Goal: Task Accomplishment & Management: Use online tool/utility

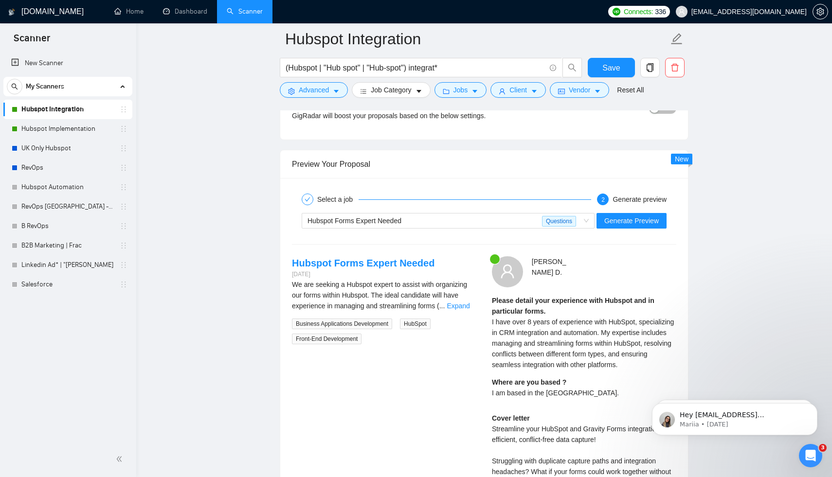
scroll to position [1721, 0]
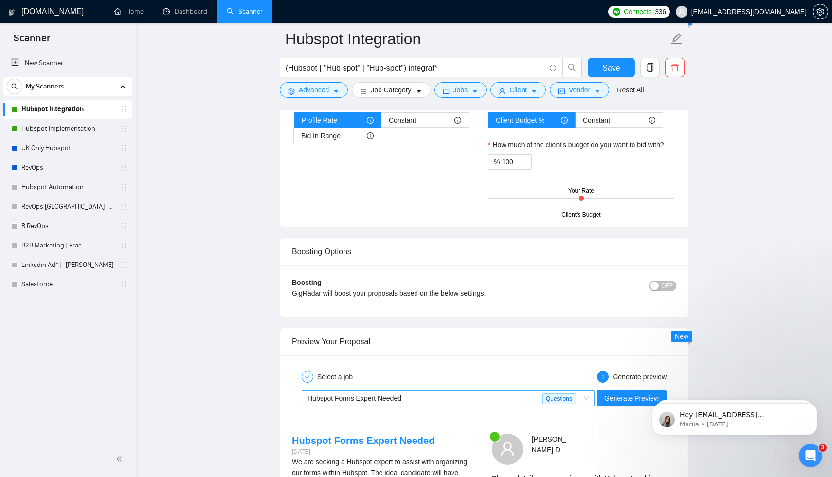
click at [529, 401] on div "Hubspot Forms Expert Needed" at bounding box center [424, 398] width 234 height 15
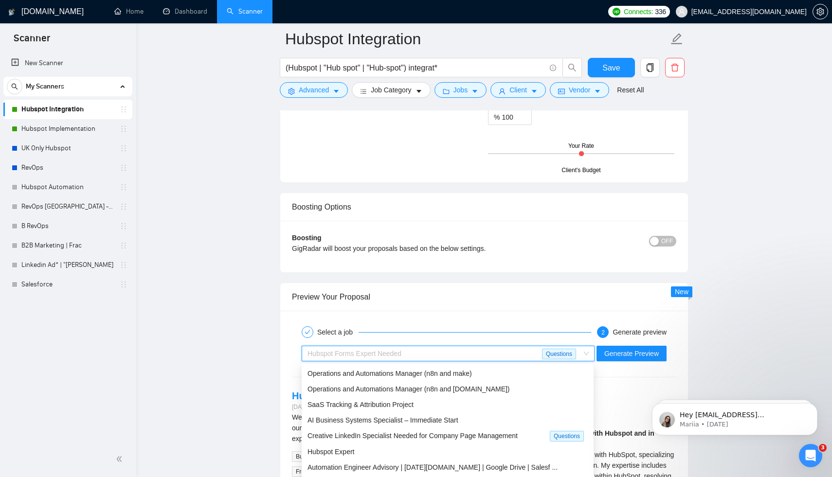
scroll to position [1878, 0]
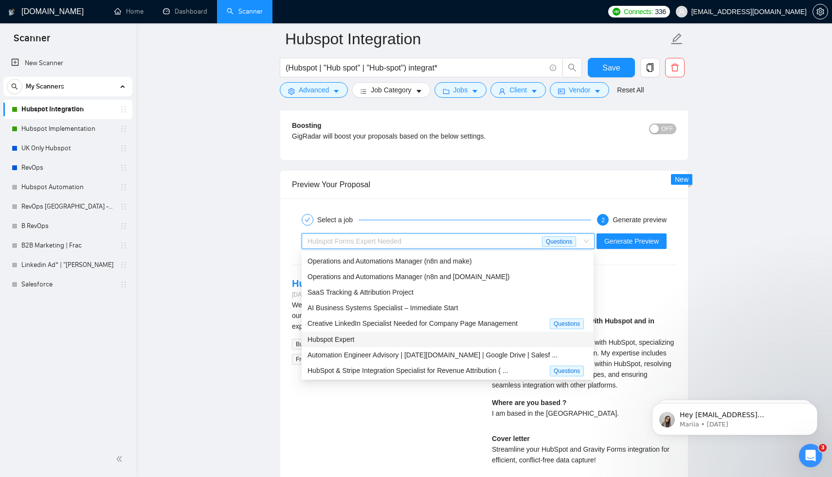
click at [429, 336] on div "Hubspot Expert" at bounding box center [447, 339] width 280 height 11
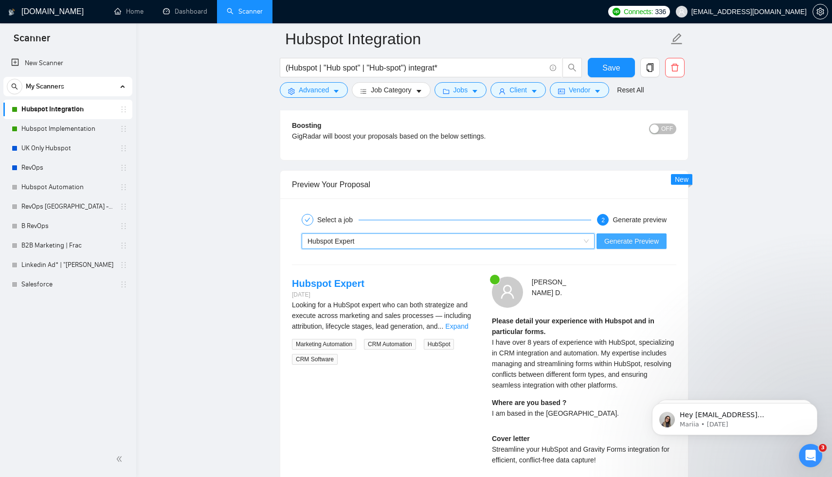
click at [637, 245] on span "Generate Preview" at bounding box center [631, 241] width 54 height 11
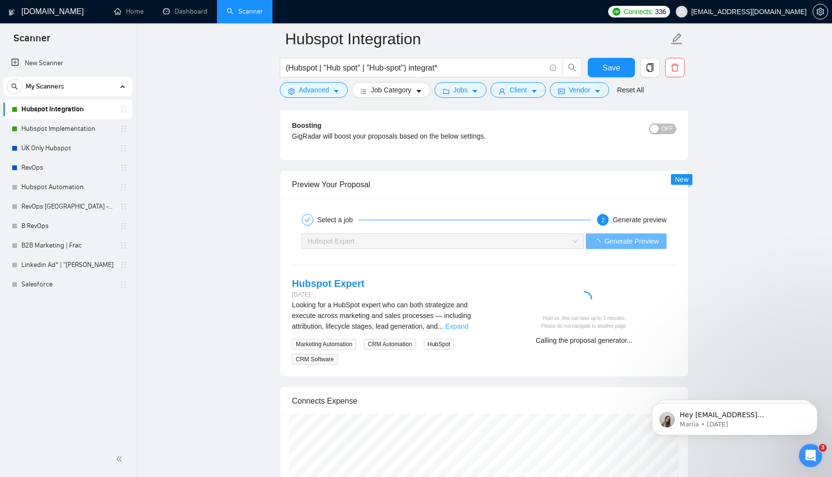
click at [468, 327] on link "Expand" at bounding box center [456, 326] width 23 height 8
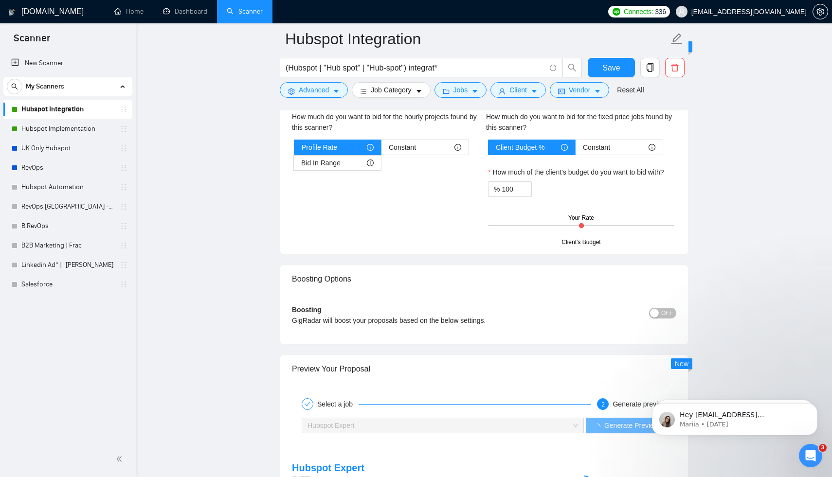
scroll to position [1876, 0]
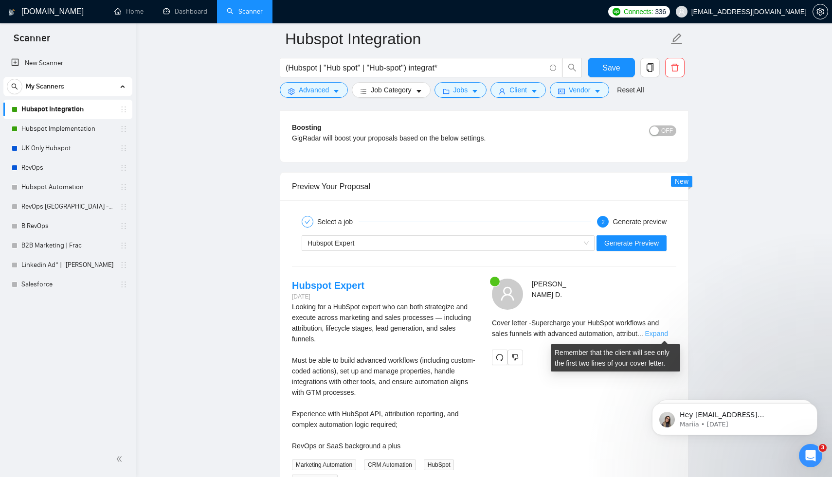
click at [664, 332] on link "Expand" at bounding box center [656, 334] width 23 height 8
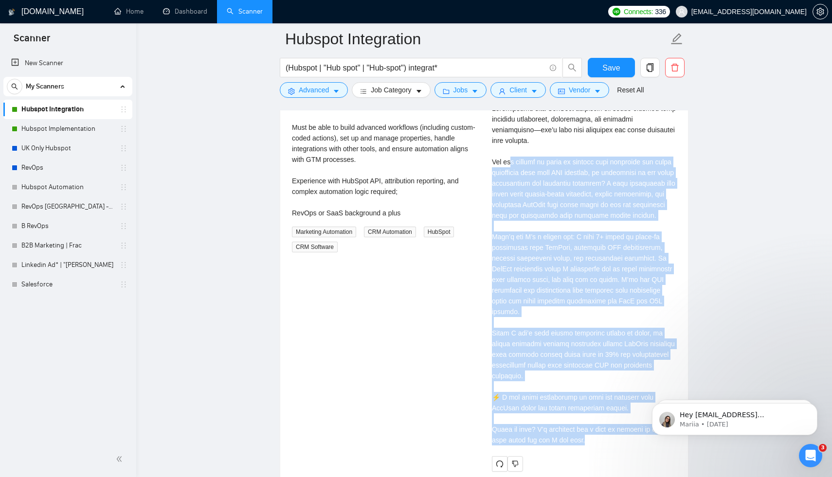
scroll to position [2091, 0]
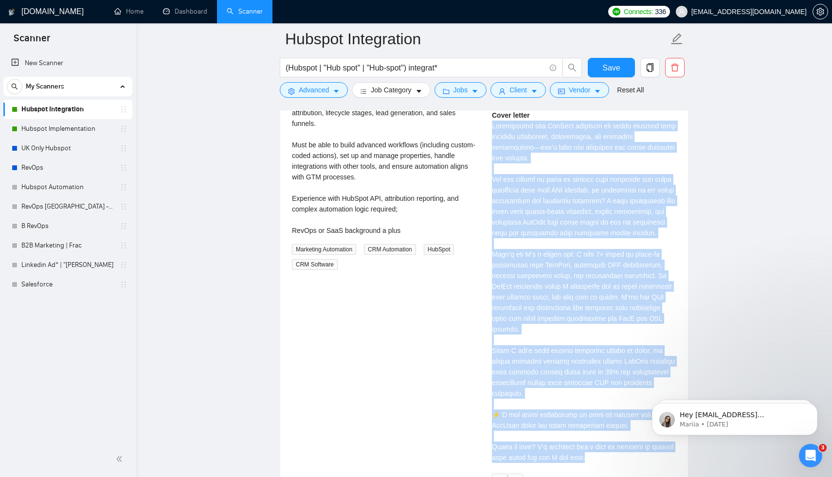
drag, startPoint x: 619, startPoint y: 379, endPoint x: 487, endPoint y: 122, distance: 289.0
click at [487, 122] on div "John D . Cover letter" at bounding box center [584, 276] width 200 height 426
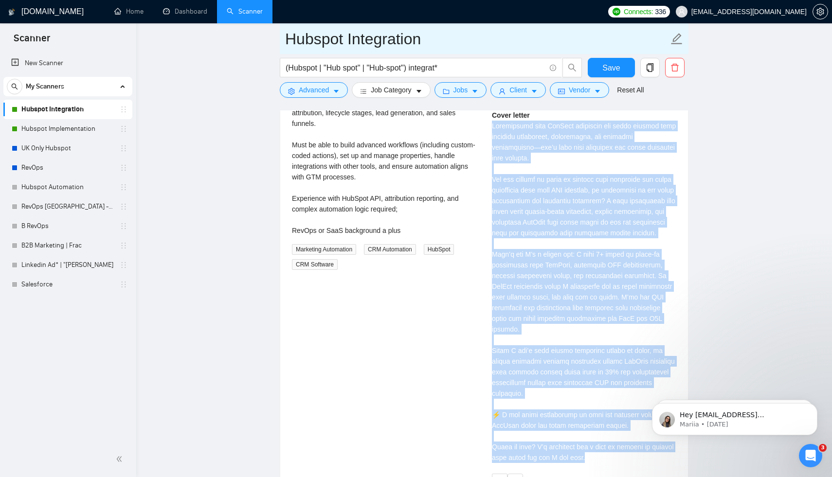
copy div "Supercharge your HubSpot workflows and sales funnels with advanced automation, …"
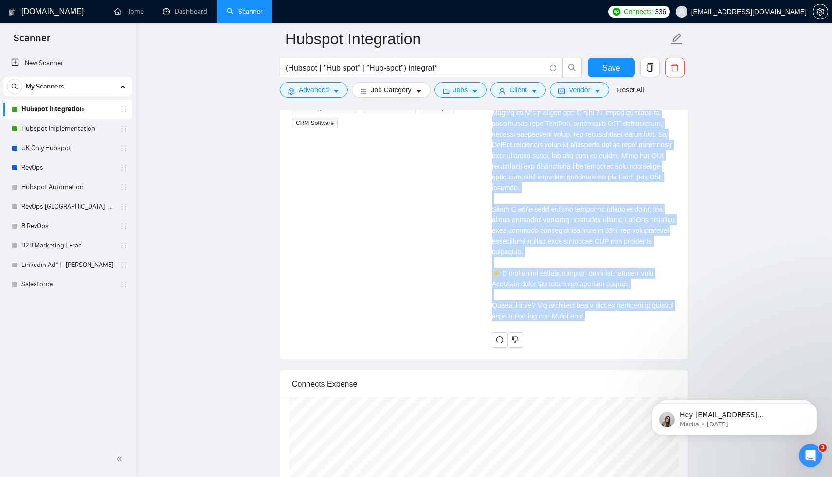
scroll to position [2100, 0]
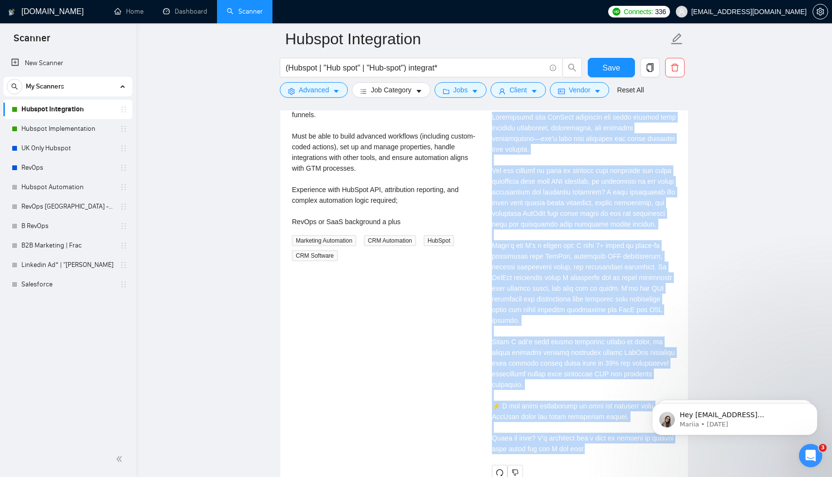
copy div "Supercharge your HubSpot workflows and sales funnels with advanced automation, …"
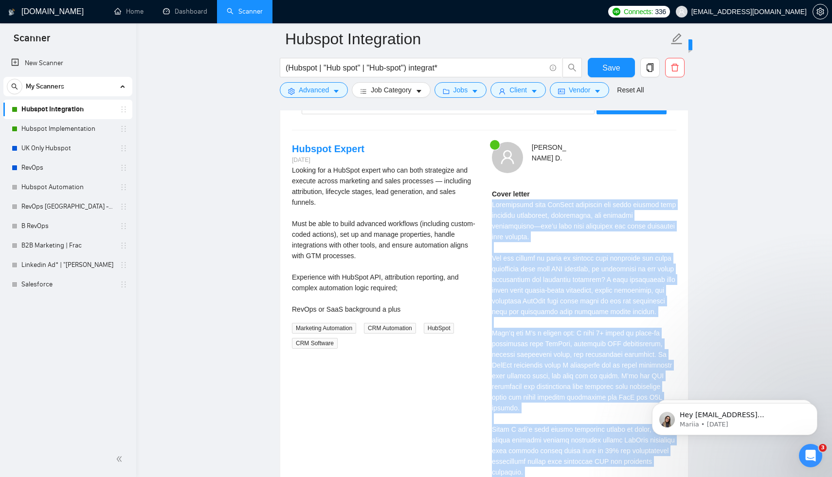
scroll to position [1889, 0]
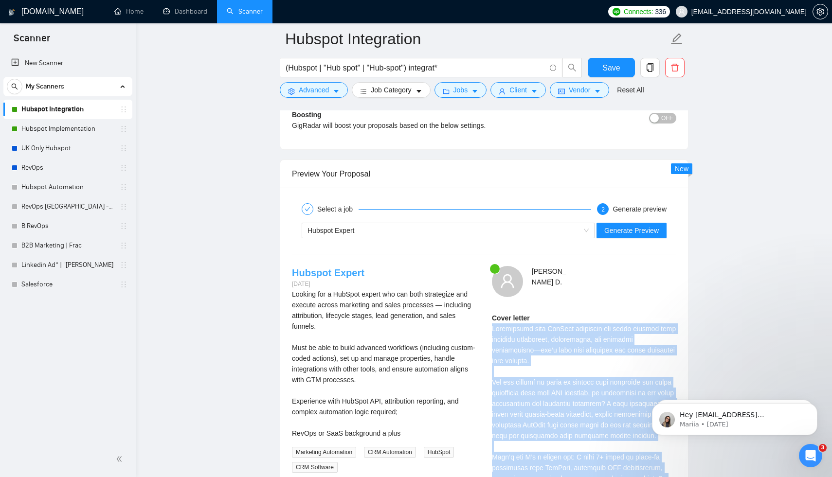
click at [335, 274] on link "Hubspot Expert" at bounding box center [328, 272] width 72 height 11
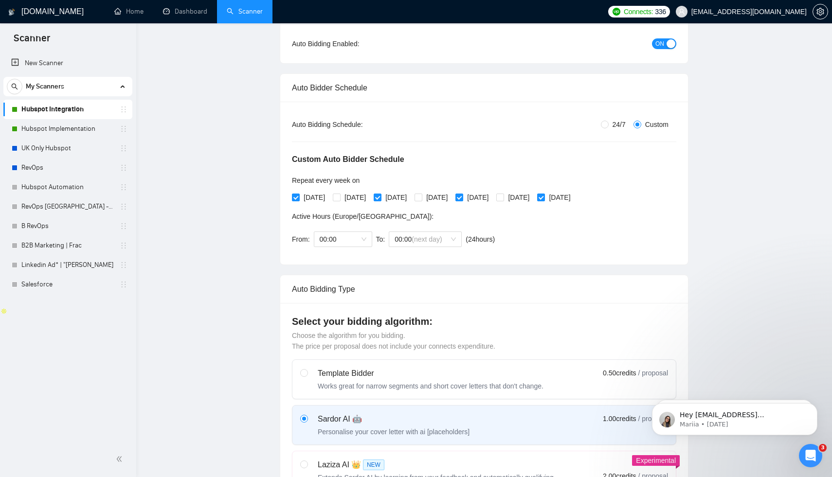
scroll to position [0, 0]
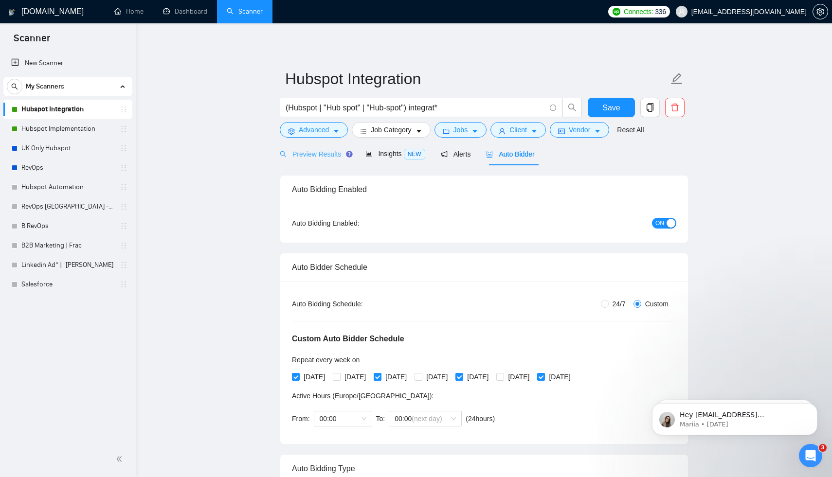
click at [319, 163] on div "Preview Results" at bounding box center [315, 153] width 70 height 23
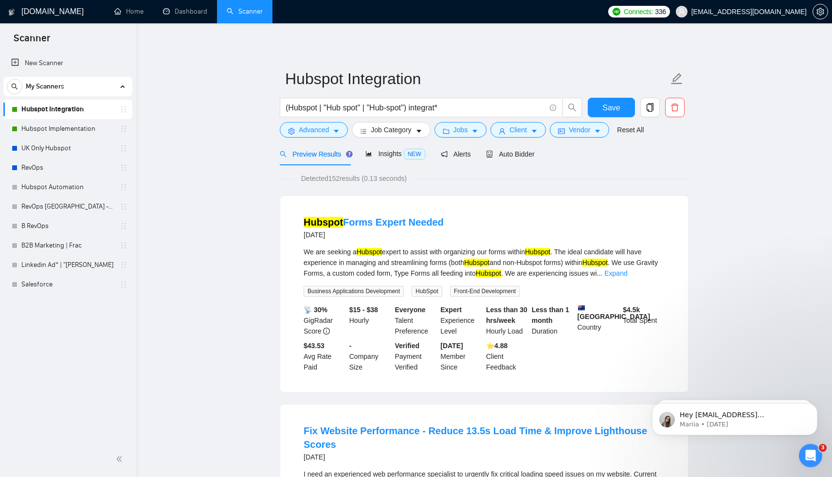
click at [299, 154] on span "Preview Results" at bounding box center [315, 154] width 70 height 8
click at [281, 156] on icon "search" at bounding box center [283, 154] width 7 height 7
click at [283, 155] on icon "search" at bounding box center [283, 154] width 7 height 7
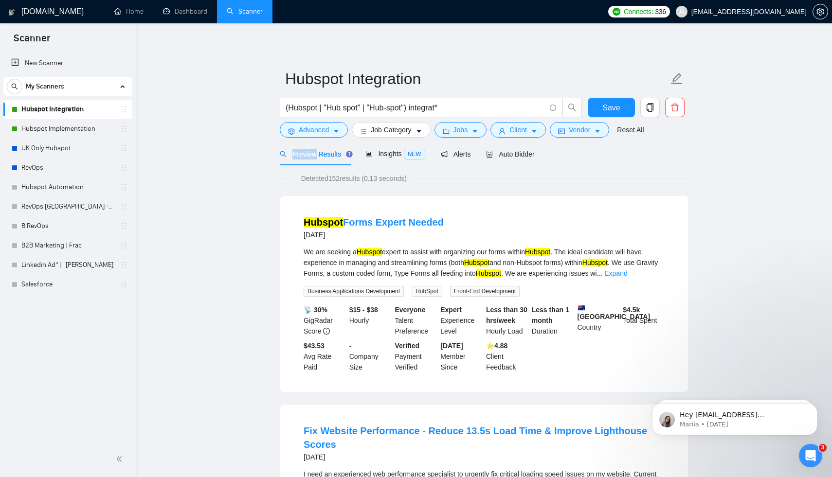
click at [293, 155] on span "Preview Results" at bounding box center [315, 154] width 70 height 8
click at [609, 112] on span "Save" at bounding box center [611, 108] width 18 height 12
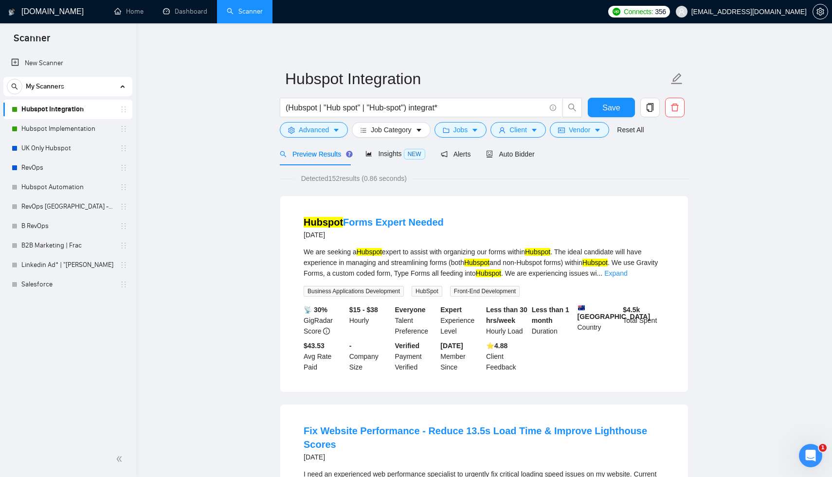
click at [331, 161] on div "Preview Results" at bounding box center [315, 153] width 70 height 23
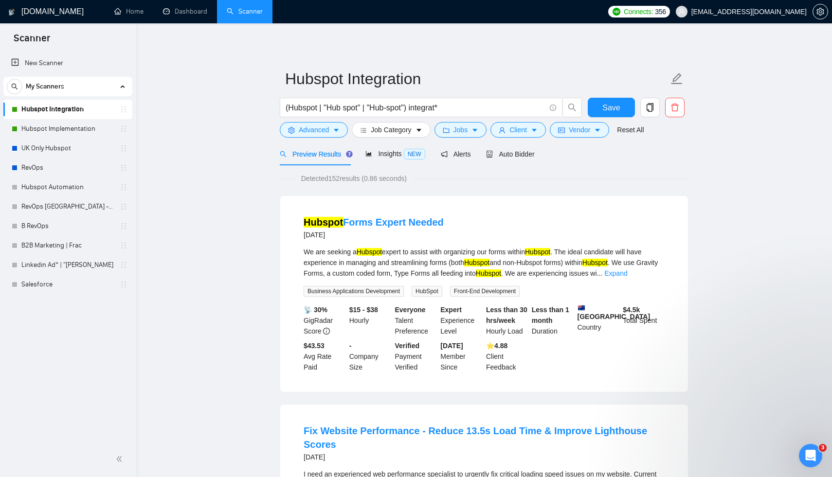
click at [329, 161] on div "Preview Results" at bounding box center [315, 153] width 70 height 23
click at [50, 131] on link "Hubspot Implementation" at bounding box center [67, 128] width 92 height 19
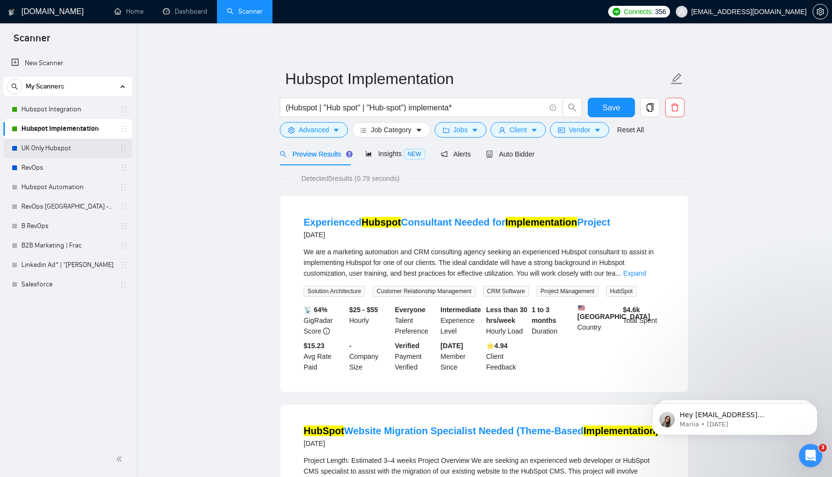
click at [37, 157] on link "UK Only Hubspot" at bounding box center [67, 148] width 92 height 19
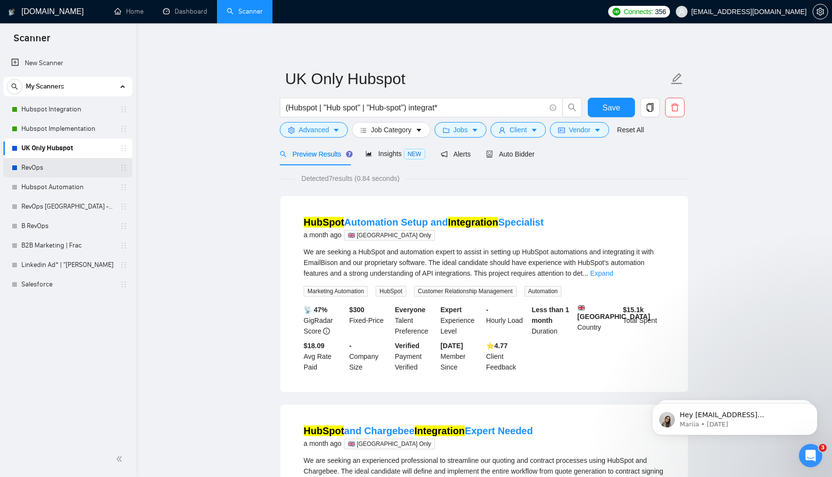
click at [36, 167] on link "RevOps" at bounding box center [67, 167] width 92 height 19
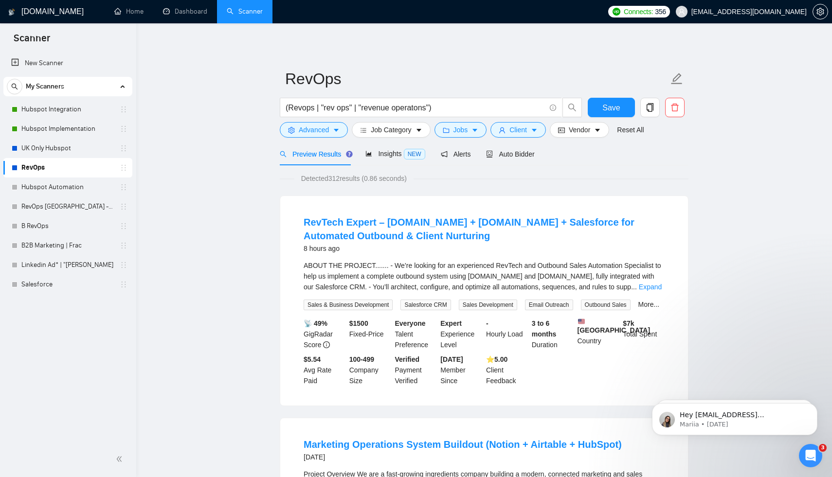
click at [441, 268] on div "ABOUT THE PROJECT....... - We’re looking for an experienced RevTech and Outboun…" at bounding box center [483, 276] width 361 height 32
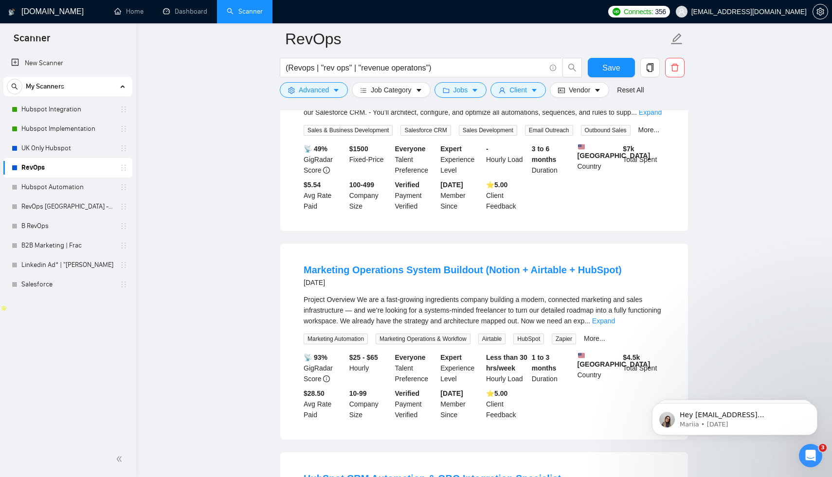
scroll to position [216, 0]
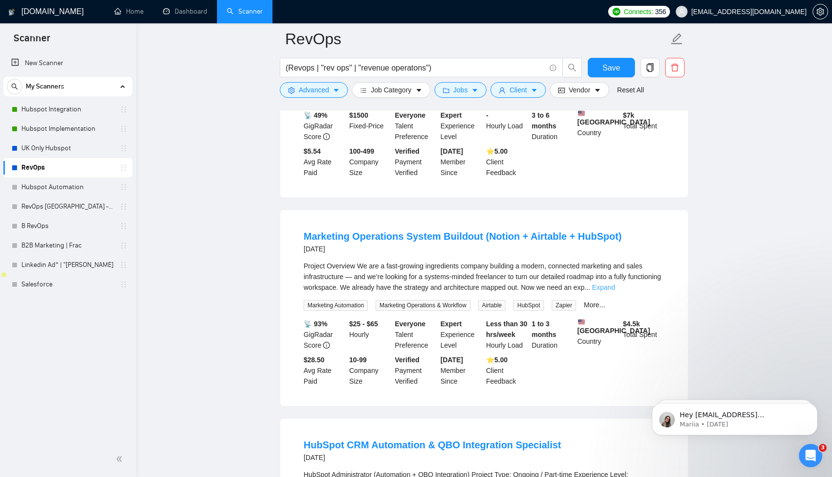
click at [615, 291] on link "Expand" at bounding box center [603, 287] width 23 height 8
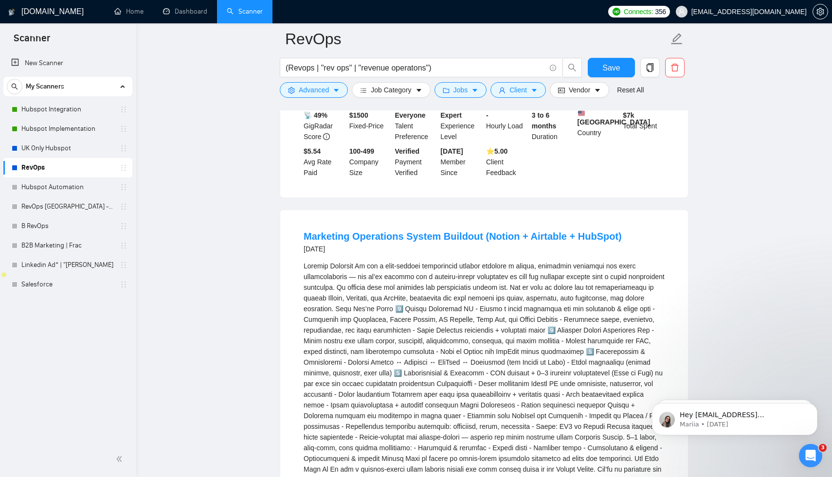
click at [534, 332] on div "RevOps , or no-code systems building - Fluent in English - Comfortable with wee…" at bounding box center [483, 411] width 361 height 300
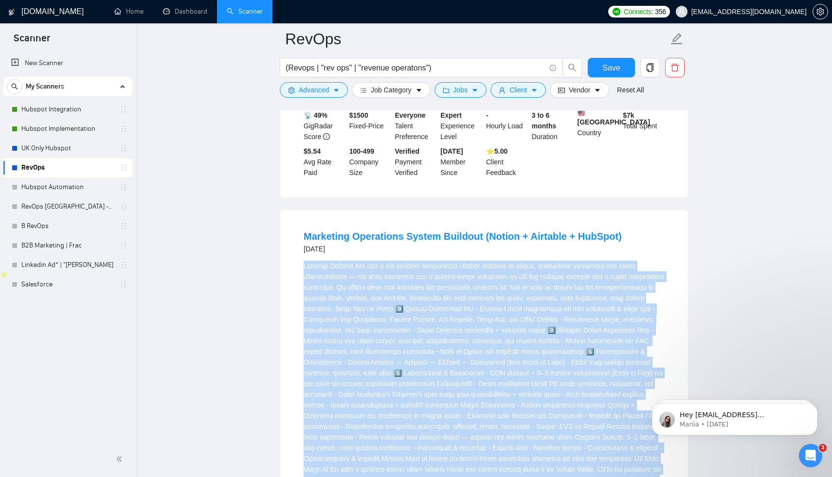
click at [534, 332] on div "RevOps , or no-code systems building - Fluent in English - Comfortable with wee…" at bounding box center [483, 411] width 361 height 300
click at [527, 377] on div "RevOps , or no-code systems building - Fluent in English - Comfortable with wee…" at bounding box center [483, 411] width 361 height 300
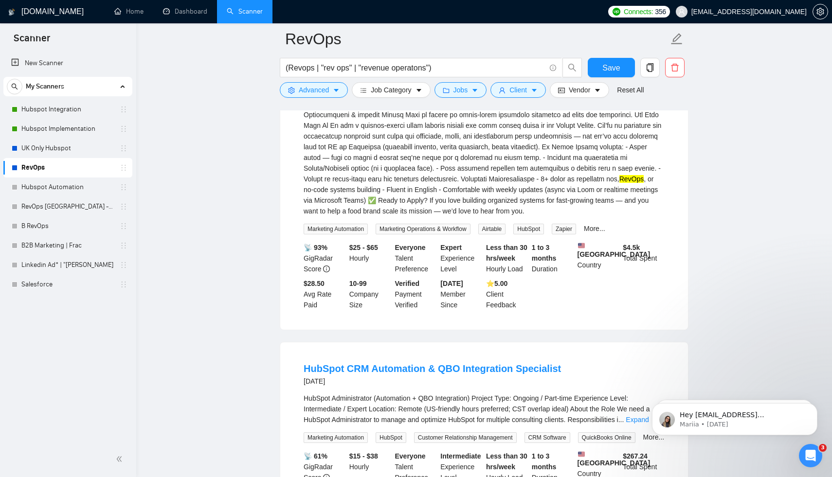
scroll to position [695, 0]
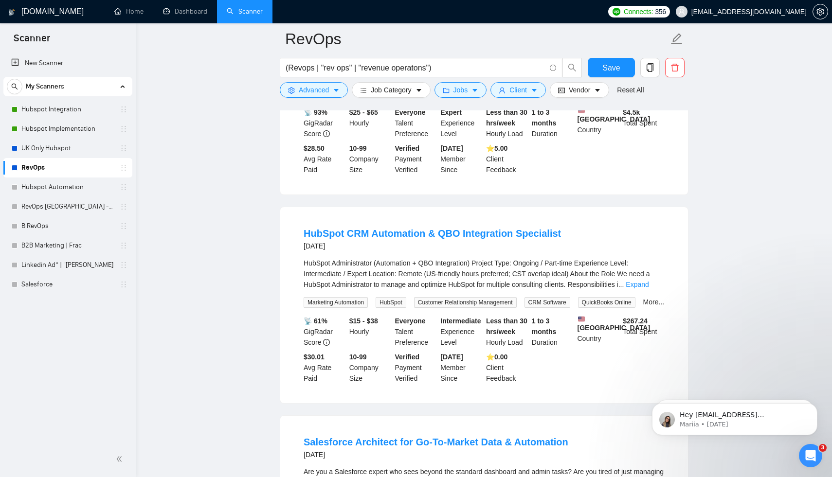
click at [496, 308] on div "HubSpot Administrator (Automation + QBO Integration) Project Type: Ongoing / Pa…" at bounding box center [483, 283] width 361 height 50
click at [624, 288] on span "..." at bounding box center [621, 285] width 6 height 8
click at [648, 288] on link "Expand" at bounding box center [636, 285] width 23 height 8
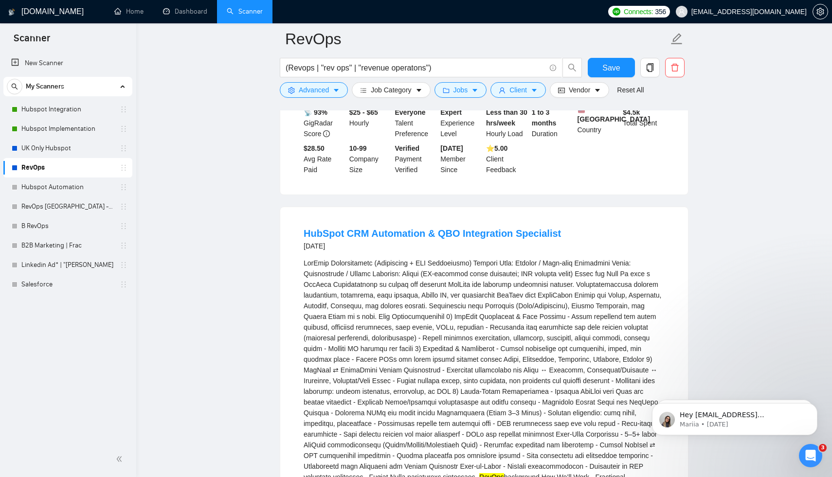
click at [576, 323] on div "RevOps background How We’ll Work - Fractional arrangement with weekly prioritie…" at bounding box center [483, 413] width 361 height 310
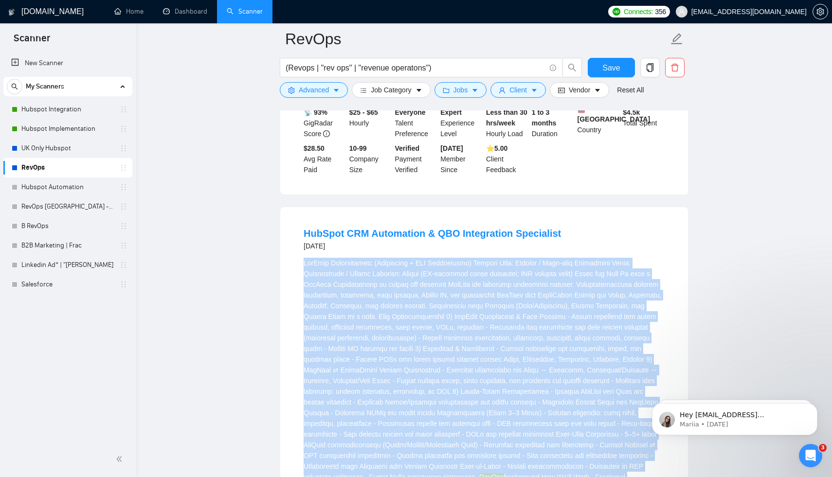
click at [576, 323] on div "RevOps background How We’ll Work - Fractional arrangement with weekly prioritie…" at bounding box center [483, 413] width 361 height 310
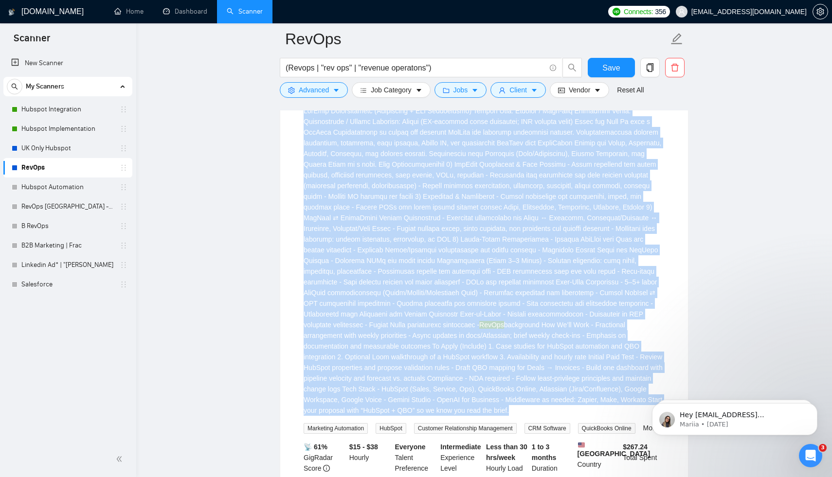
scroll to position [972, 0]
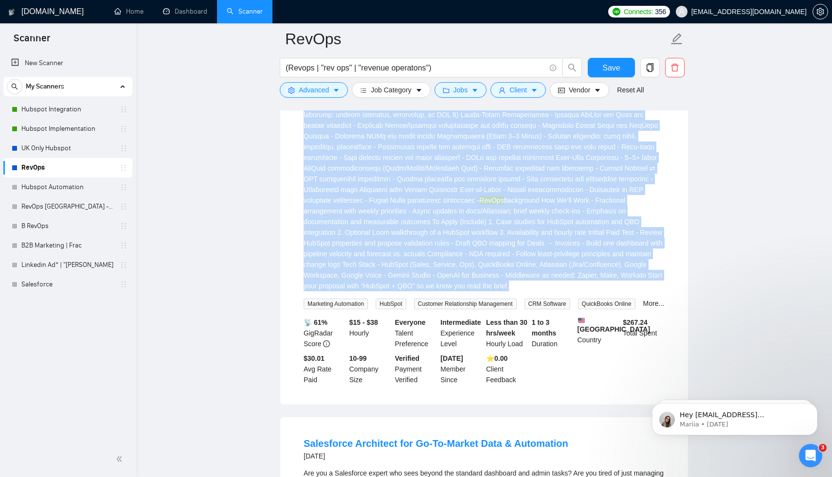
click at [492, 291] on div "RevOps background How We’ll Work - Fractional arrangement with weekly prioritie…" at bounding box center [483, 136] width 361 height 310
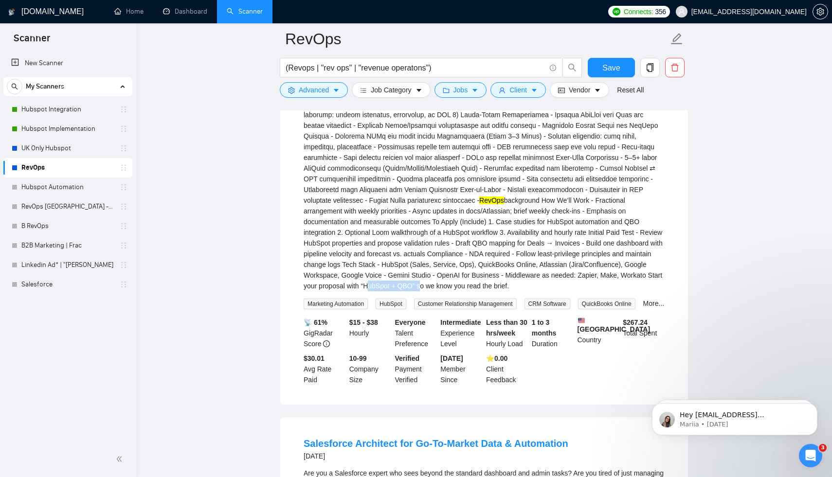
drag, startPoint x: 627, startPoint y: 317, endPoint x: 322, endPoint y: 328, distance: 304.6
click at [322, 291] on div "RevOps background How We’ll Work - Fractional arrangement with weekly prioritie…" at bounding box center [483, 136] width 361 height 310
copy div "HubSpot + QBO”"
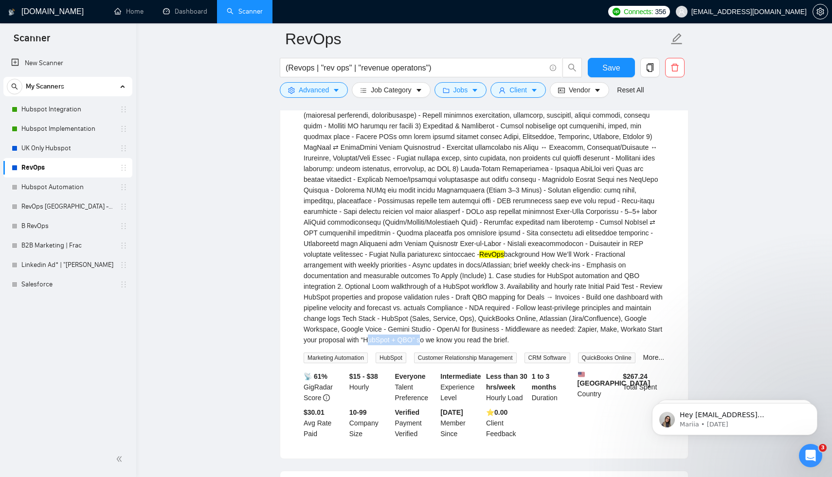
scroll to position [807, 0]
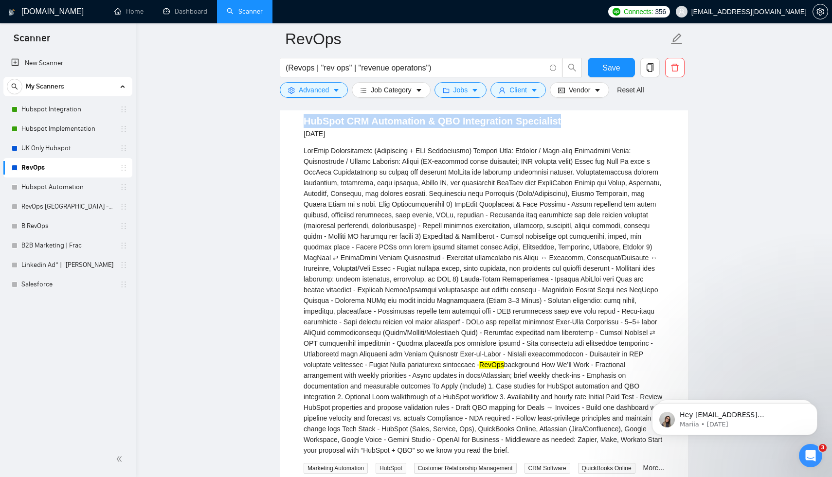
click at [469, 126] on link "HubSpot CRM Automation & QBO Integration Specialist" at bounding box center [431, 121] width 257 height 11
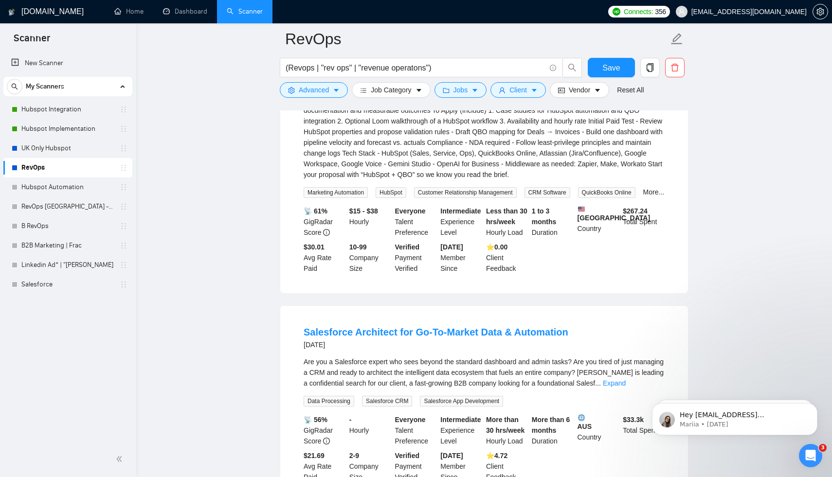
scroll to position [1172, 0]
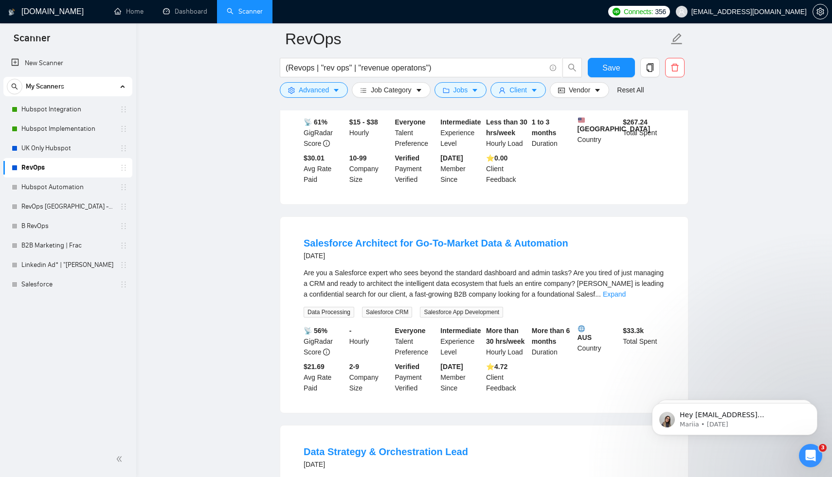
click at [587, 357] on div "AUS Country" at bounding box center [598, 341] width 46 height 32
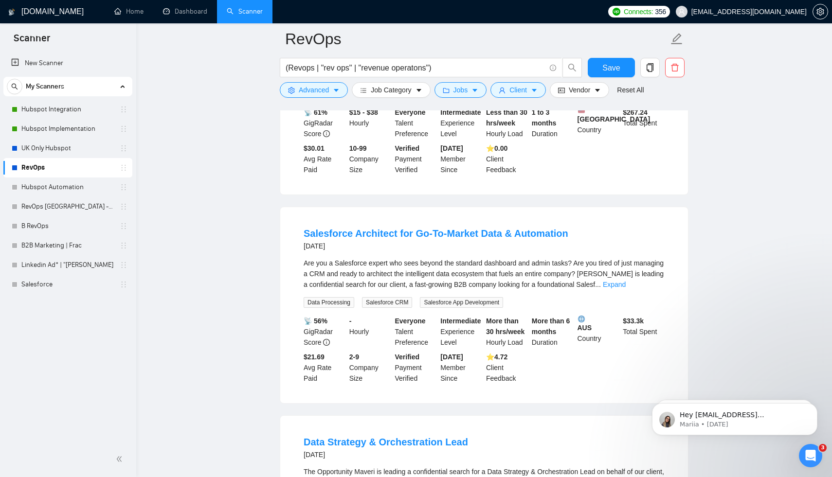
scroll to position [1182, 0]
click at [625, 288] on link "Expand" at bounding box center [613, 284] width 23 height 8
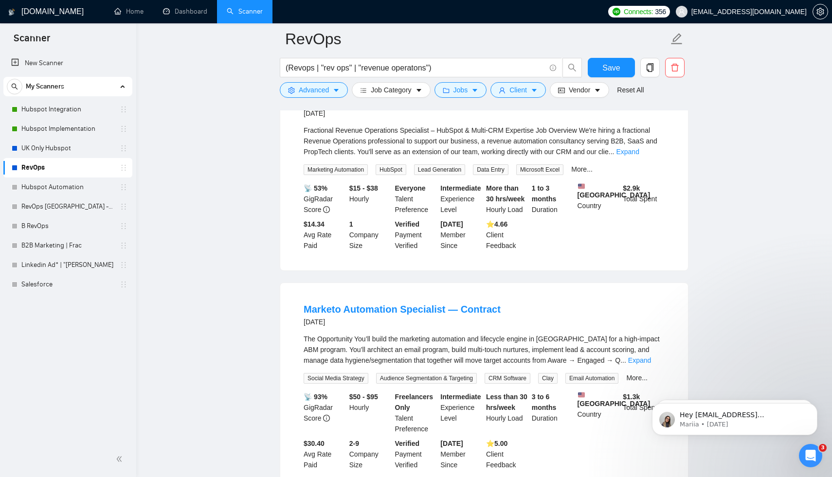
scroll to position [2178, 0]
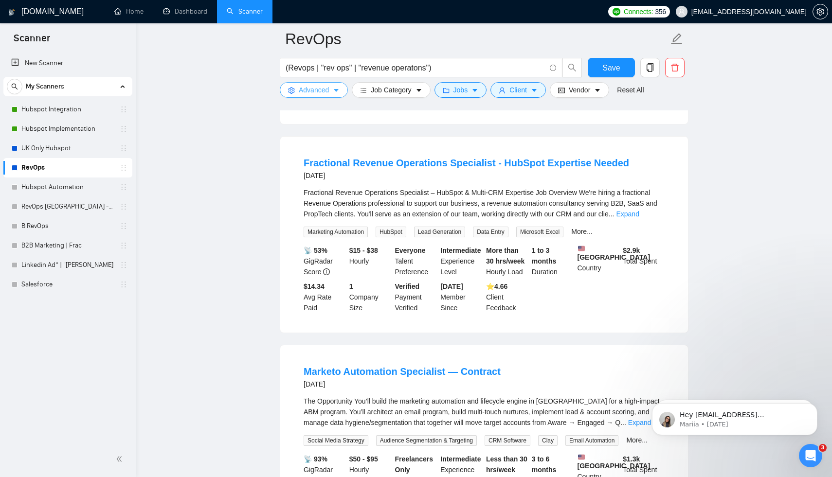
click at [324, 95] on span "Advanced" at bounding box center [314, 90] width 30 height 11
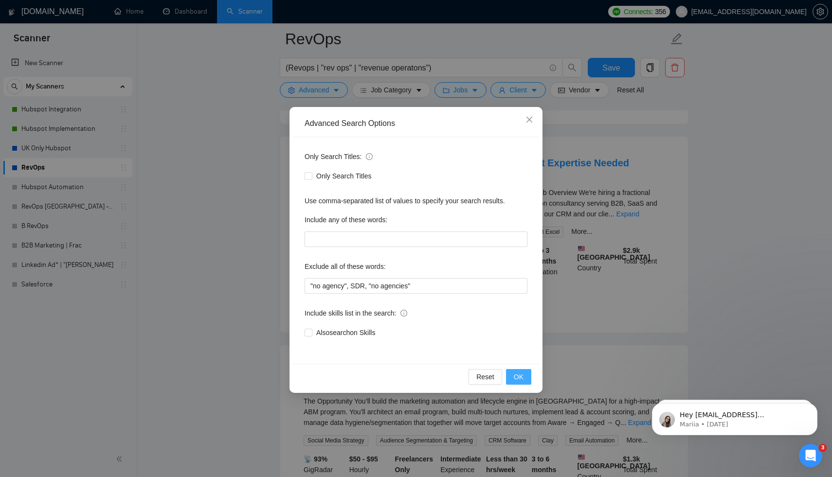
click at [520, 377] on span "OK" at bounding box center [518, 377] width 10 height 11
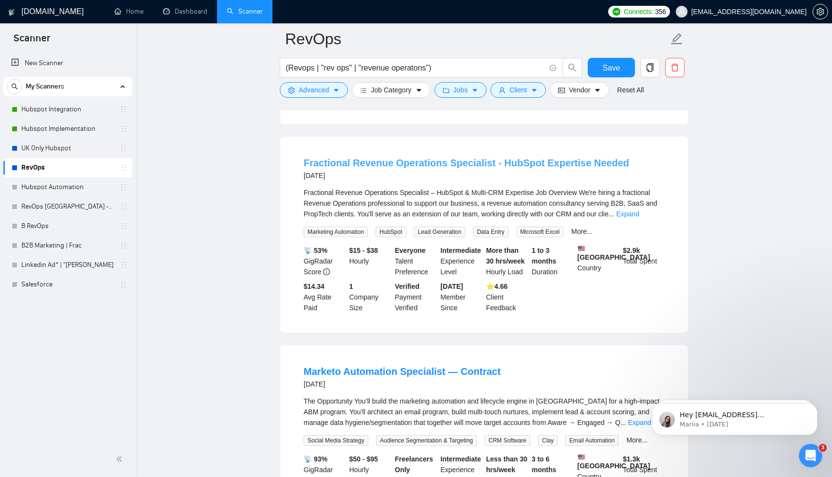
click at [502, 168] on link "Fractional Revenue Operations Specialist - HubSpot Expertise Needed" at bounding box center [465, 163] width 325 height 11
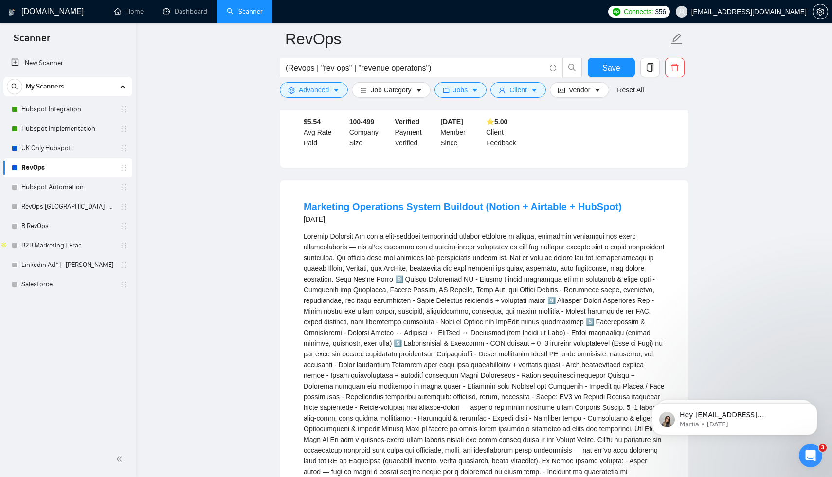
scroll to position [0, 0]
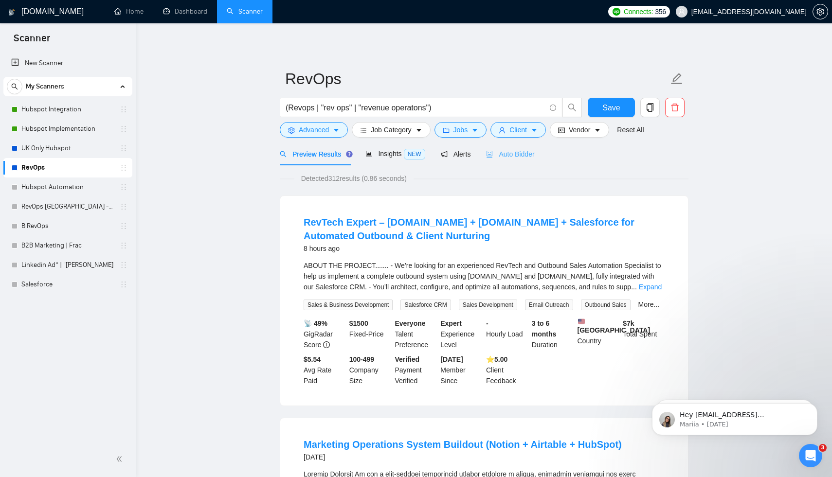
click at [516, 161] on div "Auto Bidder" at bounding box center [510, 153] width 48 height 23
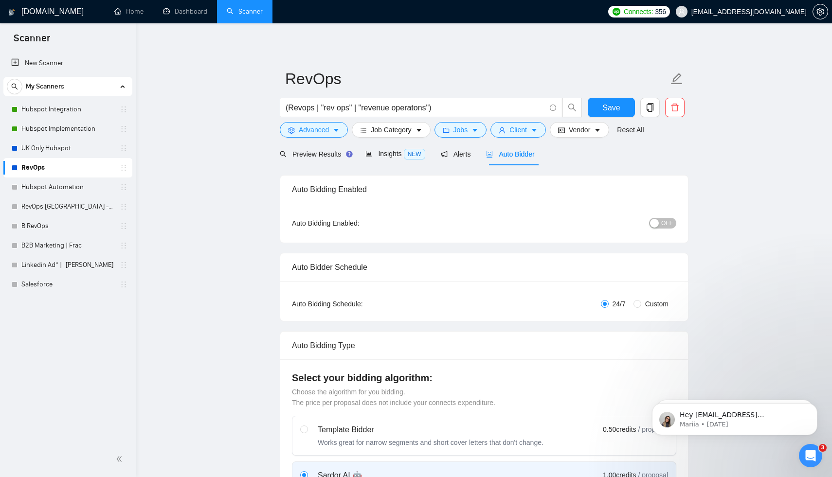
click at [659, 221] on button "OFF" at bounding box center [662, 223] width 27 height 11
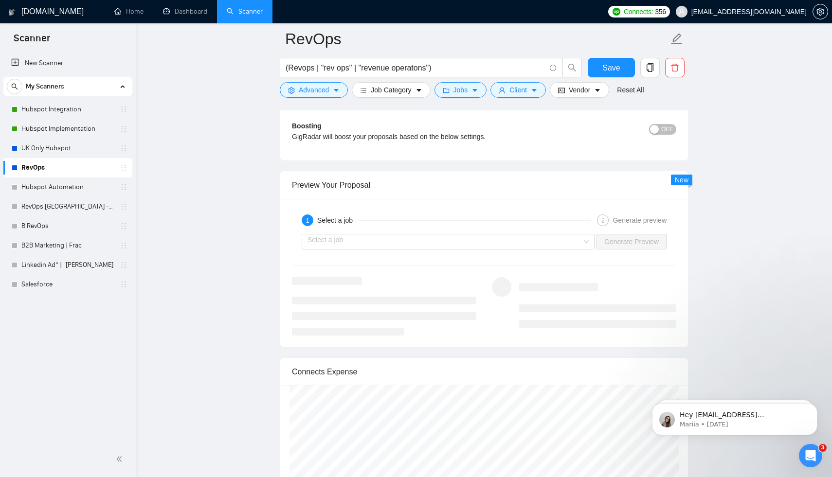
scroll to position [1831, 0]
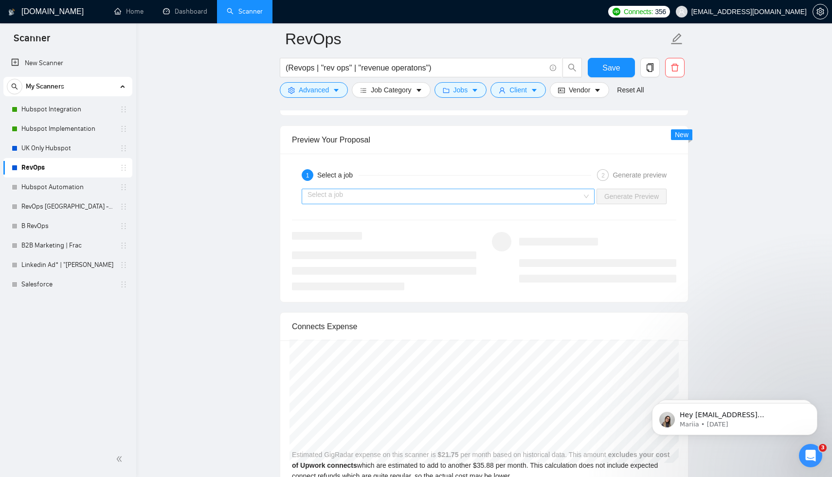
click at [486, 203] on div "Select a job" at bounding box center [447, 197] width 293 height 16
click at [466, 196] on input "search" at bounding box center [444, 196] width 274 height 15
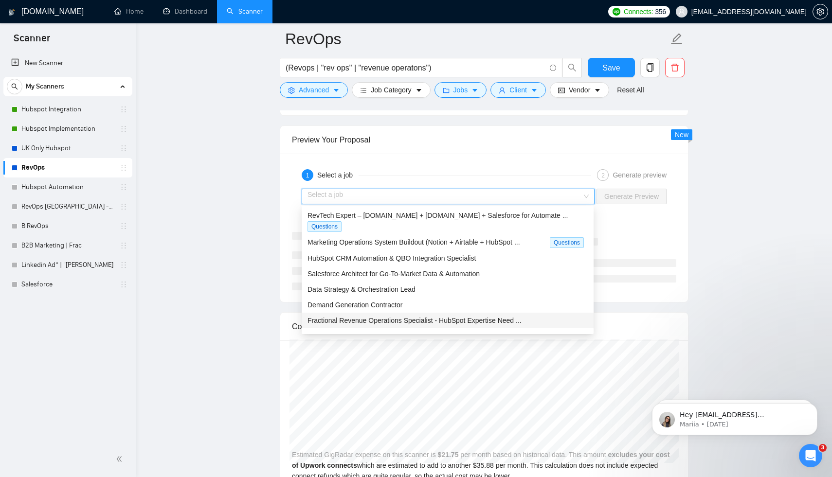
click at [438, 317] on span "Fractional Revenue Operations Specialist - HubSpot Expertise Need ..." at bounding box center [414, 321] width 214 height 8
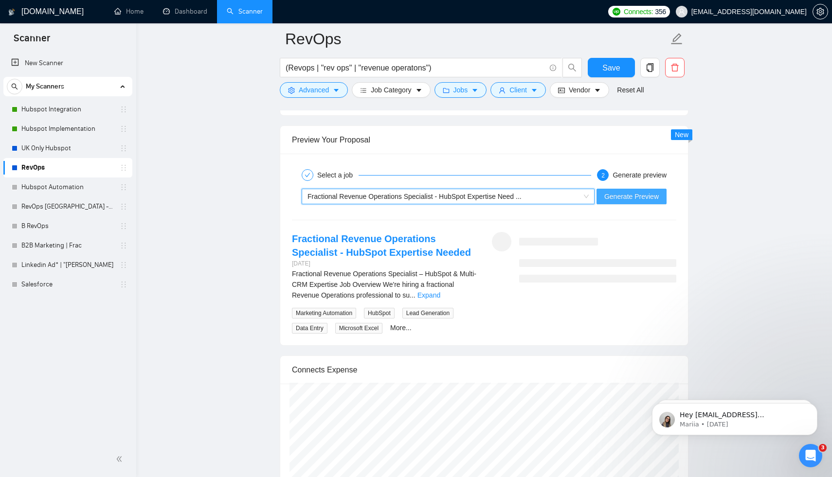
click at [633, 196] on span "Generate Preview" at bounding box center [631, 196] width 54 height 11
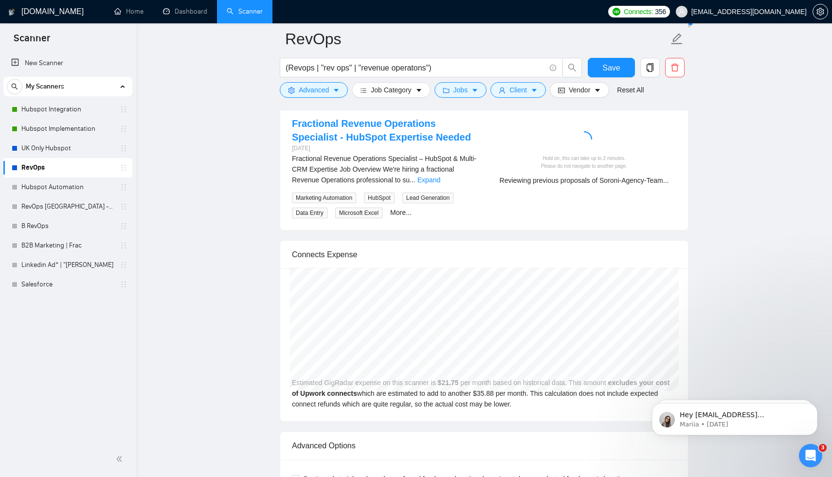
scroll to position [1943, 0]
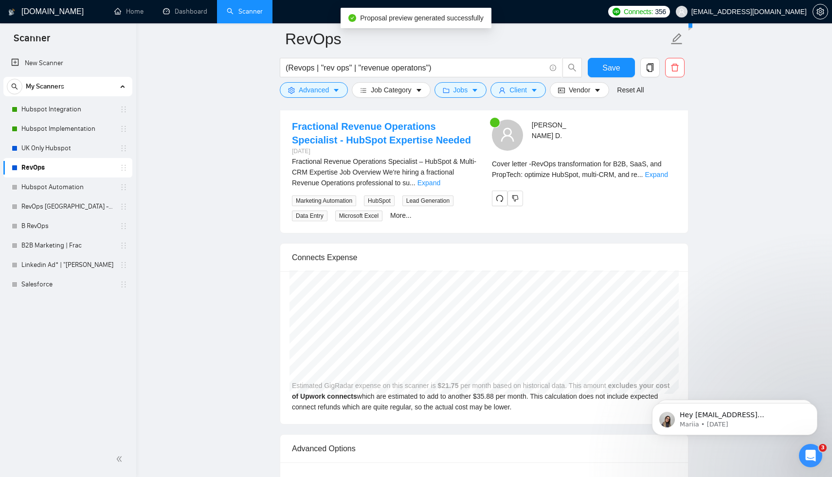
click at [663, 169] on div "Cover letter - RevOps transformation for B2B, SaaS, and PropTech: optimize HubS…" at bounding box center [584, 169] width 184 height 21
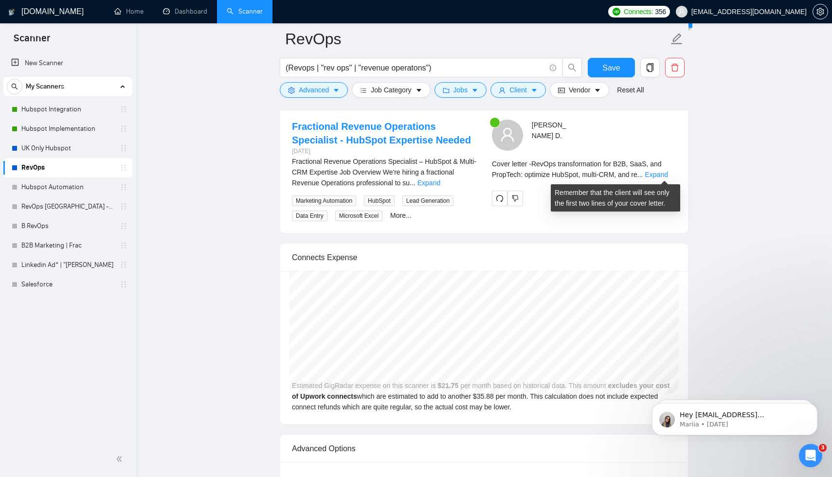
click at [663, 169] on div "Cover letter - RevOps transformation for B2B, SaaS, and PropTech: optimize HubS…" at bounding box center [584, 169] width 184 height 21
click at [663, 176] on link "Expand" at bounding box center [655, 175] width 23 height 8
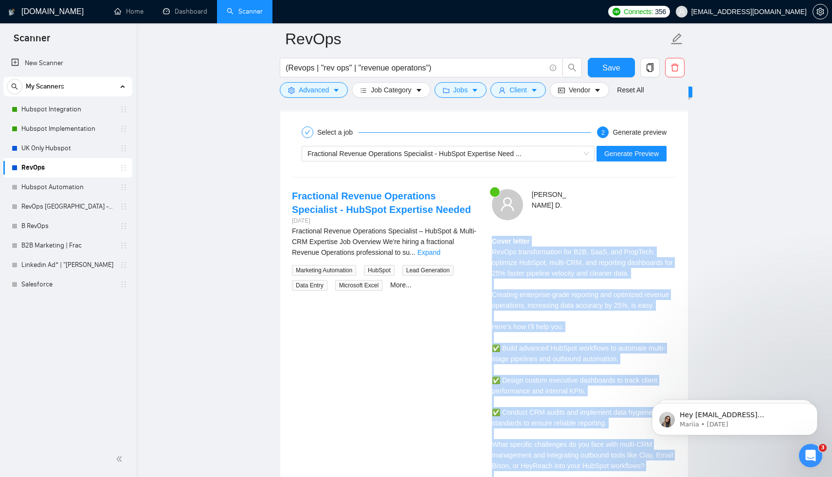
scroll to position [1872, 0]
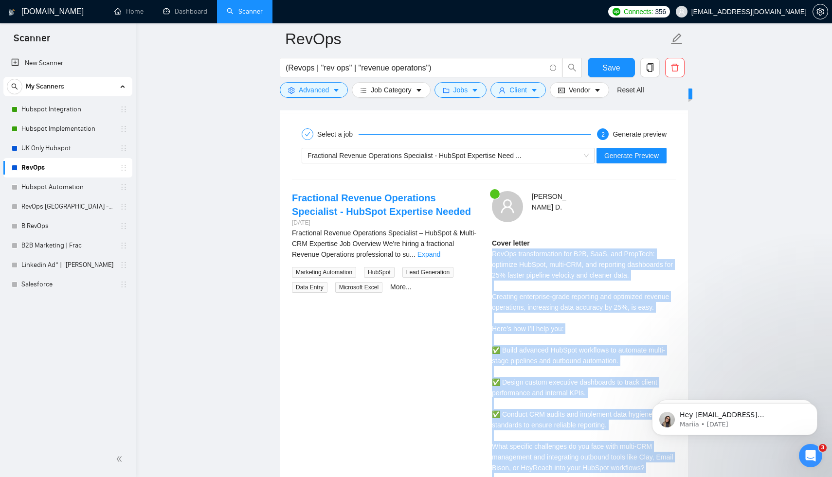
drag, startPoint x: 524, startPoint y: 330, endPoint x: 491, endPoint y: 256, distance: 81.2
click at [491, 256] on div "John D . Cover letter RevOps transformation for B2B, SaaS, and PropTech: optimi…" at bounding box center [584, 361] width 200 height 340
copy div "RevOps transformation for B2B, SaaS, and PropTech: optimize HubSpot, multi-CRM,…"
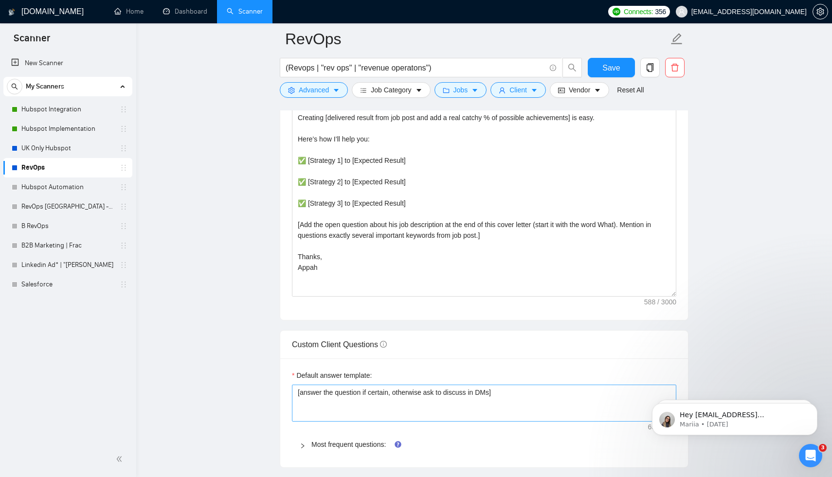
scroll to position [1148, 0]
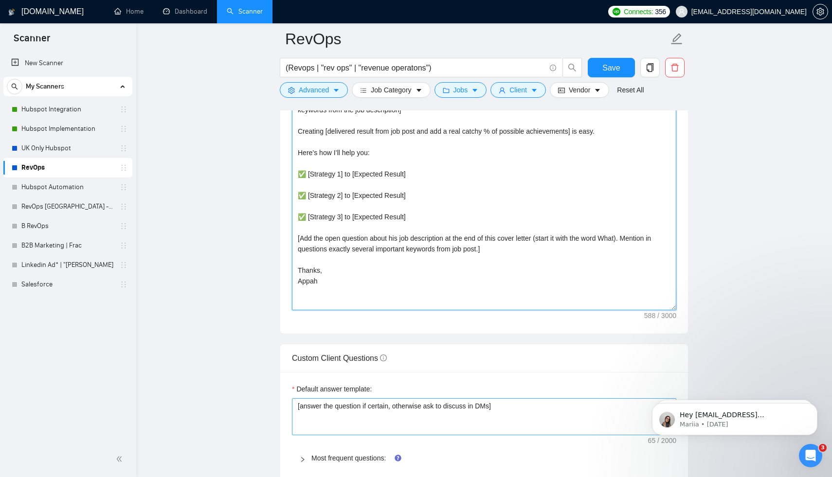
click at [419, 218] on textarea "[Craft a creative opening/hook that fits into 240 chars and sparks interest, cr…" at bounding box center [484, 200] width 384 height 219
paste textarea "[Identify the client's biggest business pain that provoked them to post this jo…"
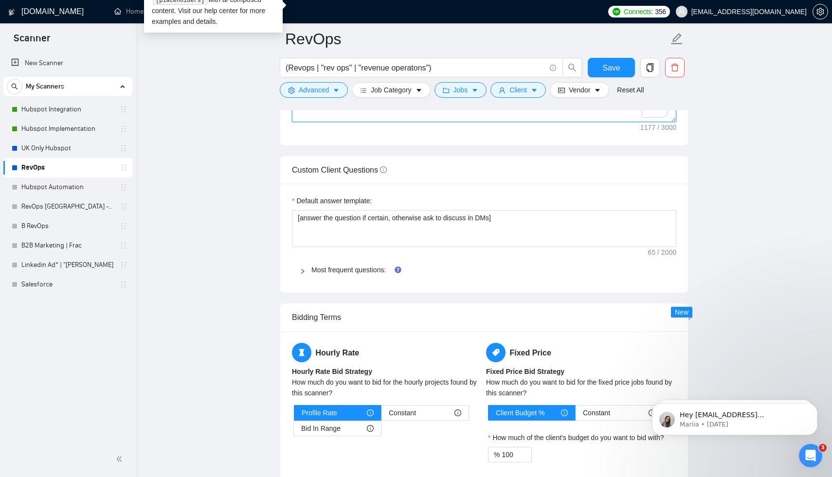
scroll to position [1350, 0]
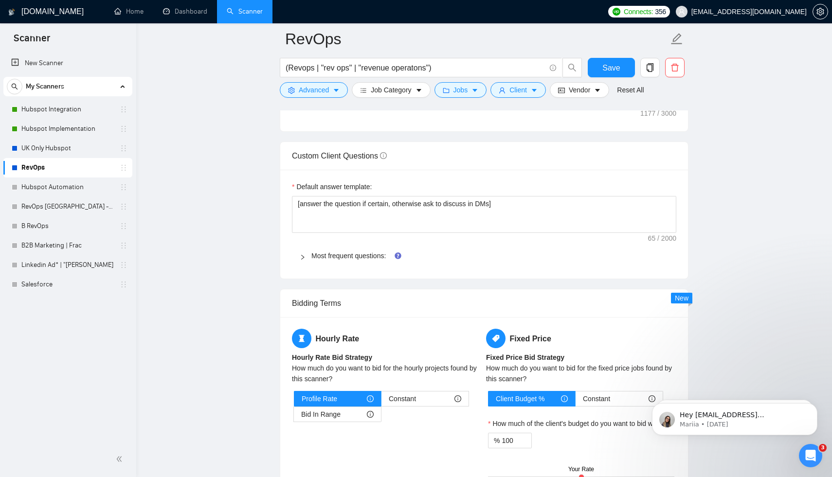
type textarea "[Lorem i dolorsit ametcon/adip elit sedd eius 020 tempo inc utlabo etdolore, ma…"
click at [707, 246] on main "RevOps (Revops | "rev ops" | "revenue operatons") Save Advanced Job Category Jo…" at bounding box center [484, 212] width 664 height 3047
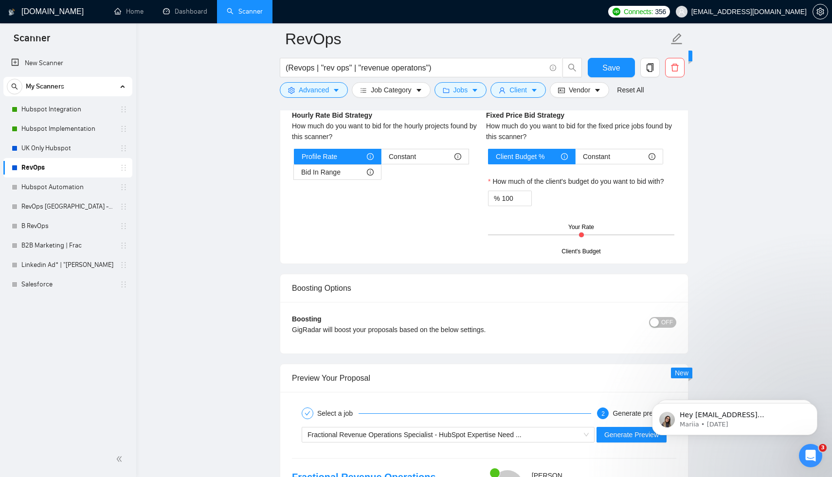
scroll to position [1688, 0]
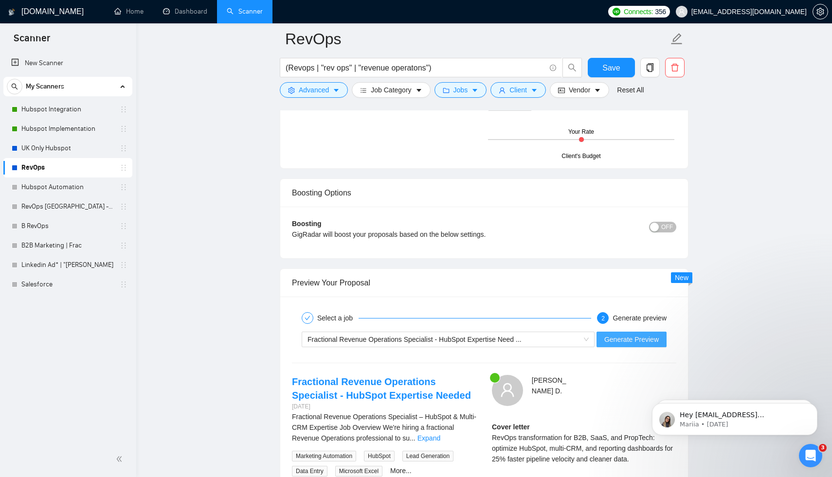
click at [641, 345] on button "Generate Preview" at bounding box center [631, 340] width 70 height 16
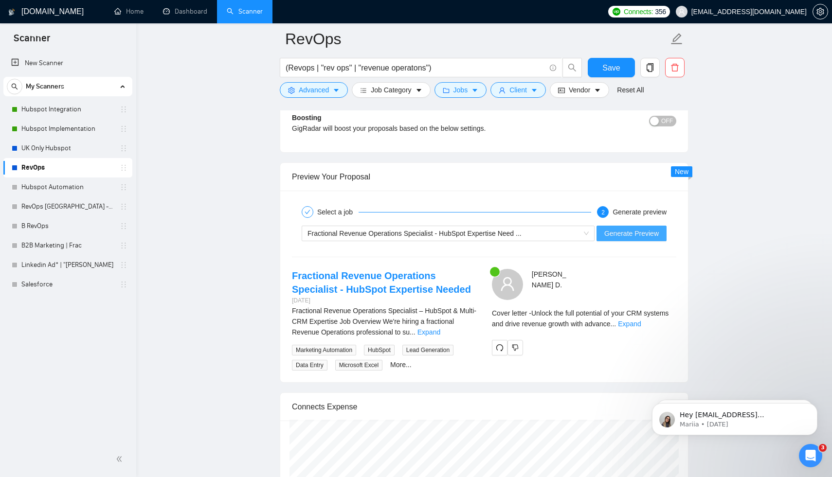
scroll to position [1794, 0]
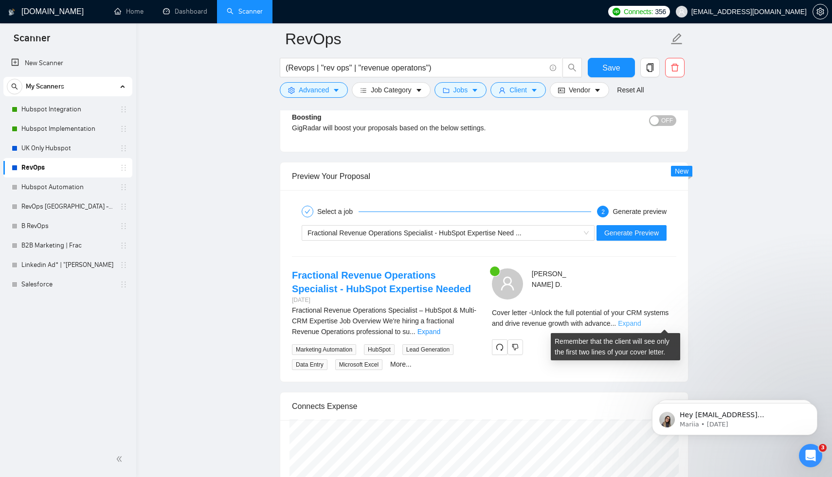
click at [640, 321] on link "Expand" at bounding box center [629, 323] width 23 height 8
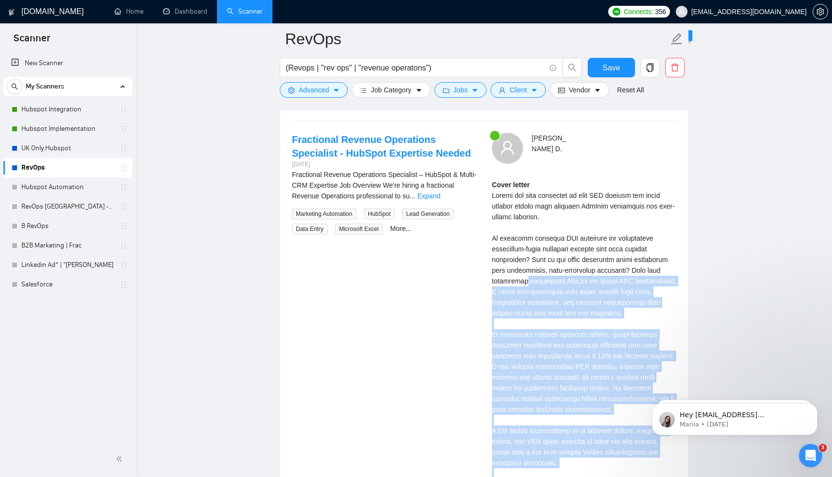
scroll to position [1901, 0]
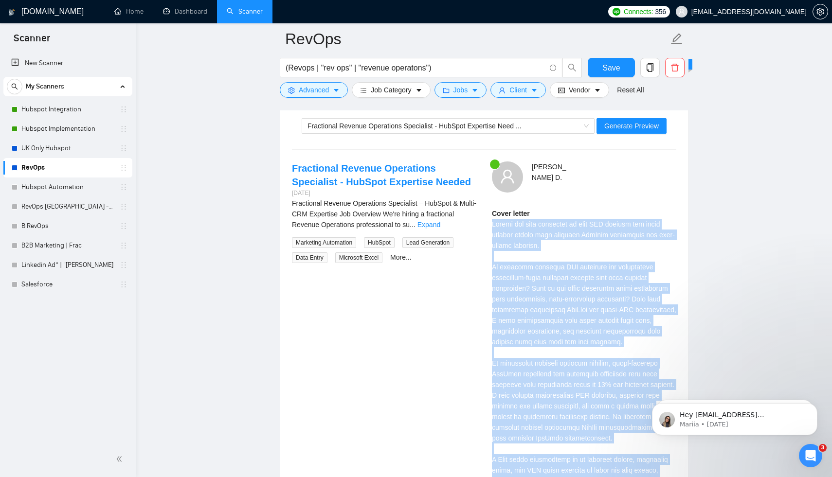
drag, startPoint x: 549, startPoint y: 363, endPoint x: 488, endPoint y: 223, distance: 152.9
click at [488, 223] on div "John D . Cover letter" at bounding box center [584, 363] width 200 height 405
copy div "Unlock the full potential of your CRM systems and drive revenue growth with adv…"
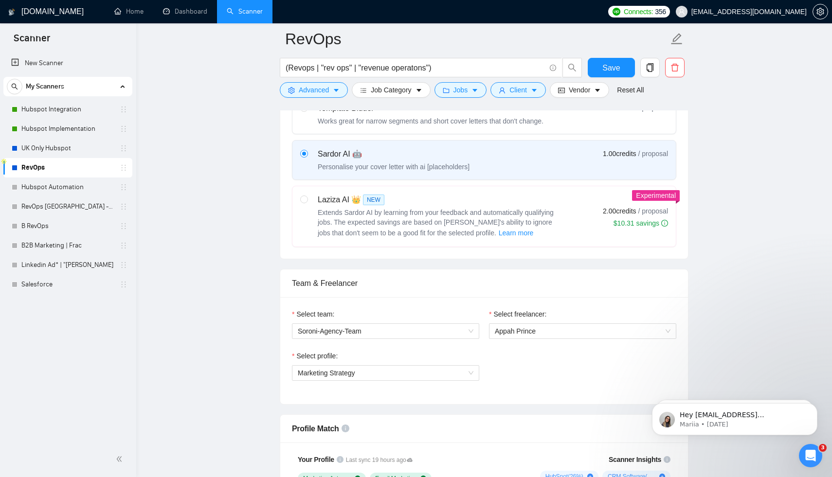
scroll to position [221, 0]
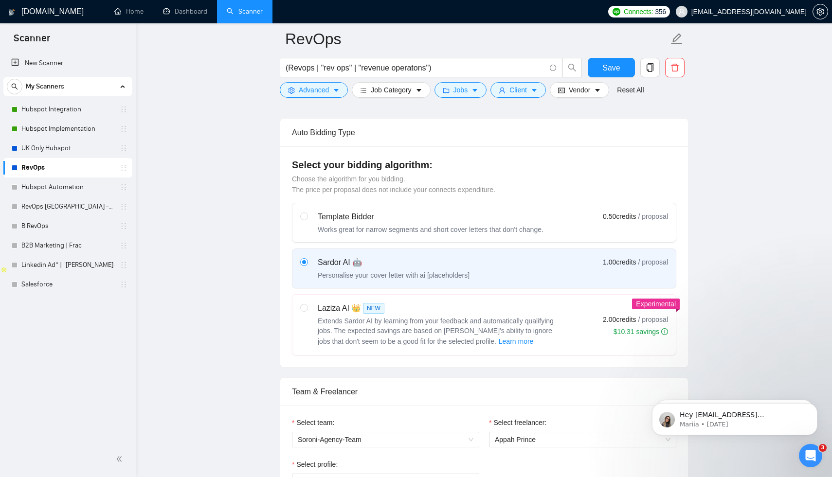
click at [488, 259] on div "Sardor AI 🤖 Personalise your cover letter with ai [placeholders] 1.00 credits /…" at bounding box center [484, 268] width 368 height 23
click at [307, 259] on input "radio" at bounding box center [303, 261] width 7 height 7
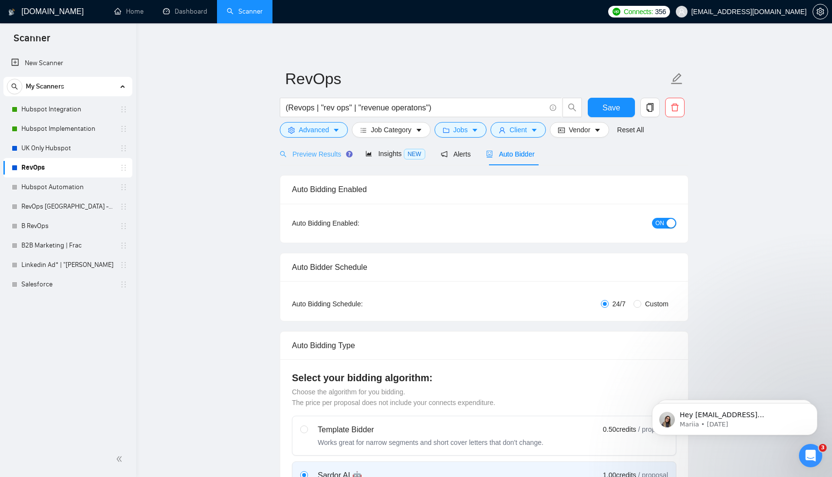
click at [329, 163] on div "Preview Results" at bounding box center [315, 153] width 70 height 23
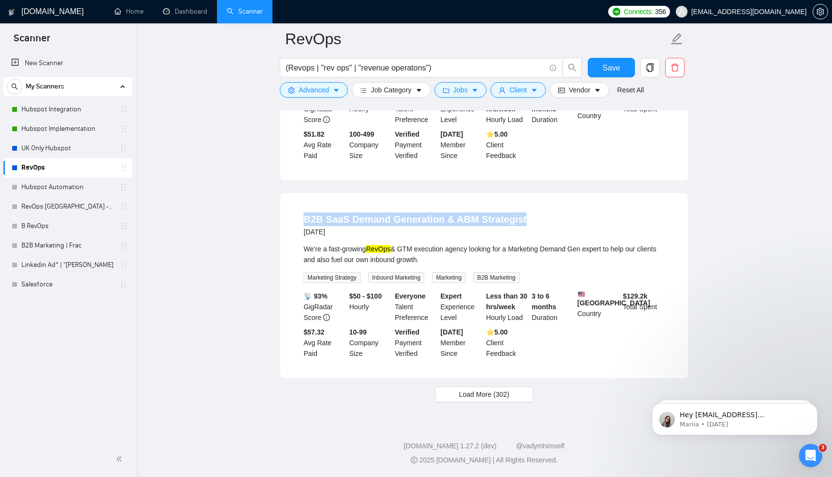
scroll to position [1960, 0]
click at [504, 395] on span "Load More (302)" at bounding box center [484, 394] width 51 height 11
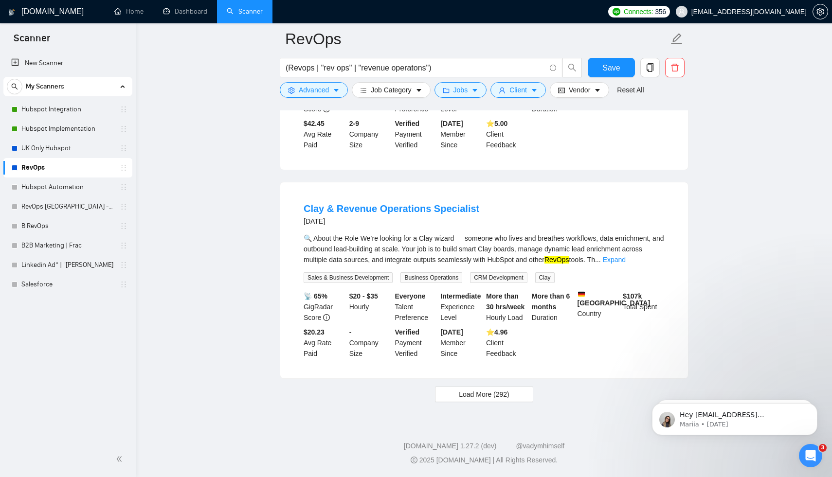
scroll to position [4117, 0]
click at [512, 391] on button "Load More (292)" at bounding box center [484, 395] width 98 height 16
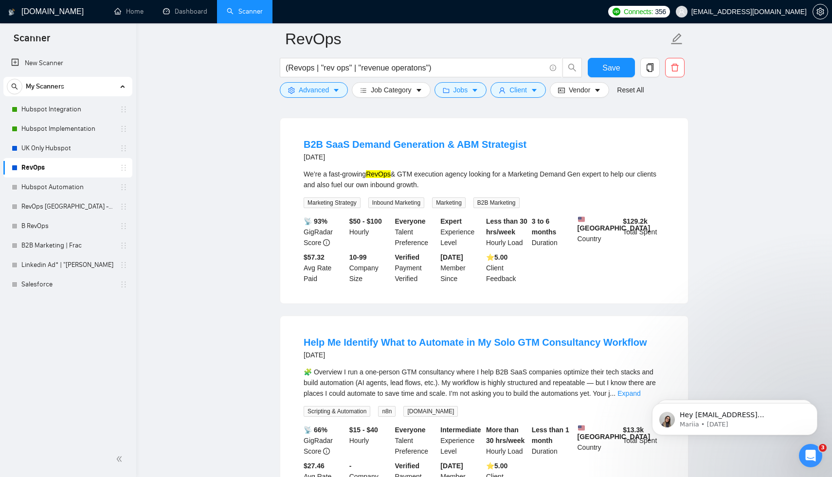
scroll to position [1953, 0]
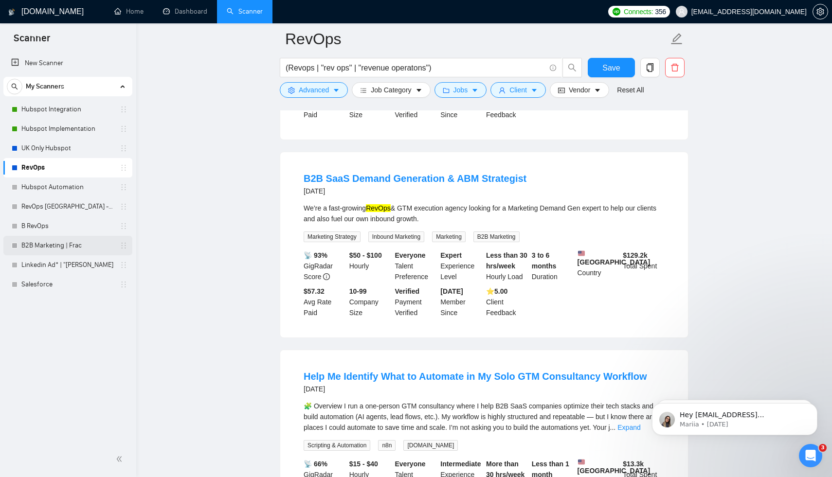
click at [64, 247] on link "B2B Marketing | Frac" at bounding box center [67, 245] width 92 height 19
click at [594, 71] on button "Save" at bounding box center [610, 67] width 47 height 19
click at [55, 248] on link "B2B Marketing | Frac" at bounding box center [67, 245] width 92 height 19
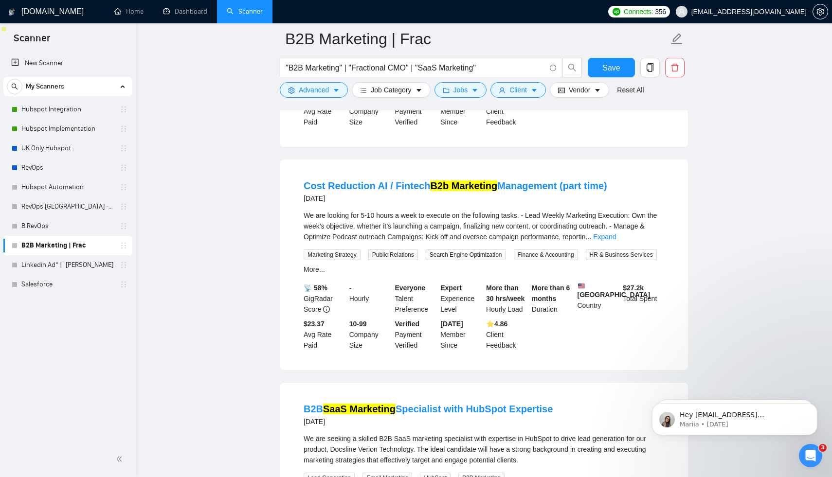
scroll to position [463, 0]
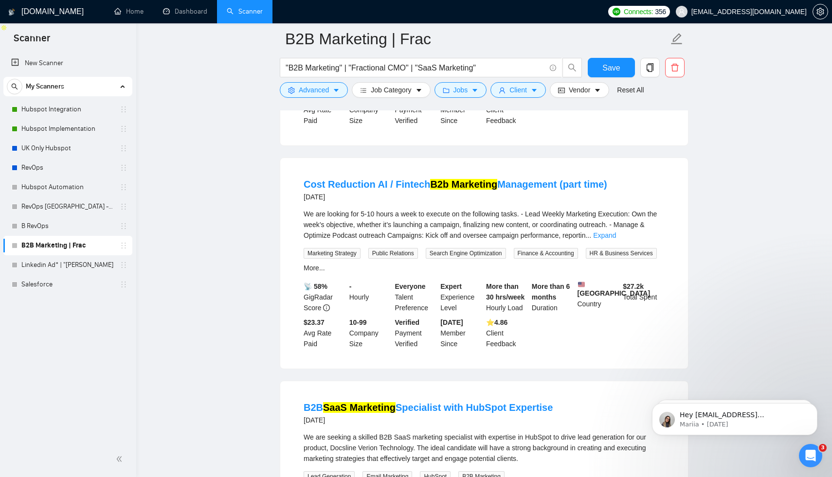
click at [666, 345] on div "📡 58% GigRadar Score - Hourly Everyone Talent Preference Expert Experience Leve…" at bounding box center [483, 315] width 365 height 68
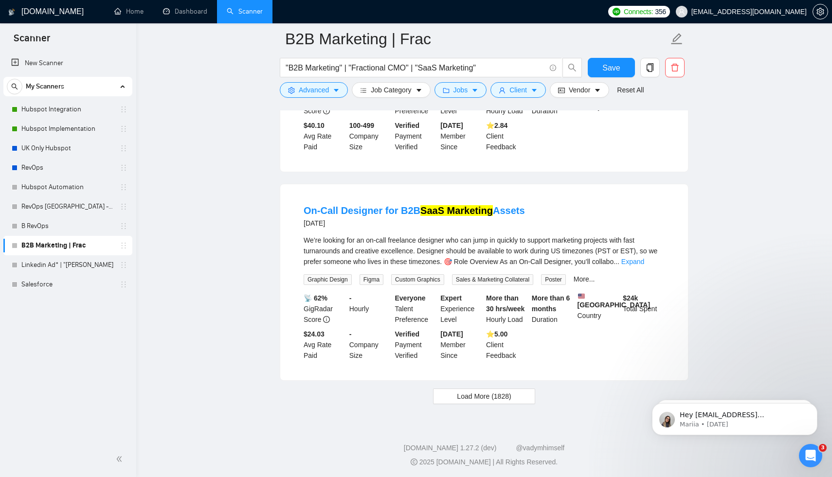
scroll to position [1995, 0]
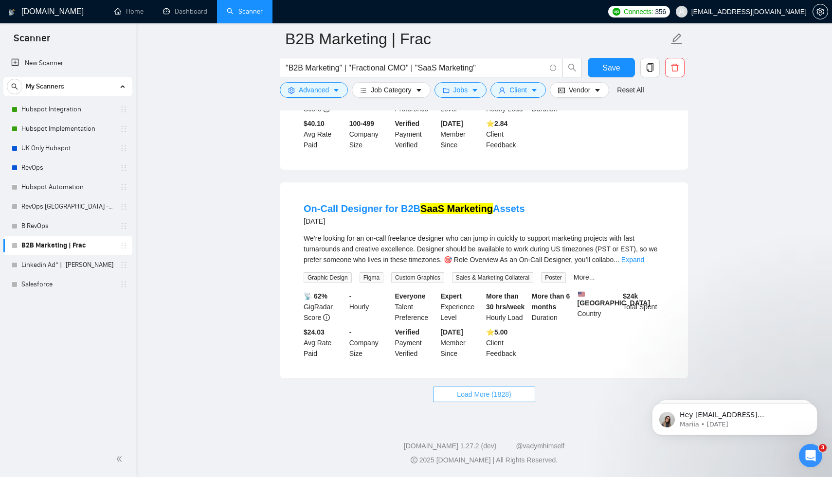
click at [511, 392] on span "Load More (1828)" at bounding box center [484, 394] width 54 height 11
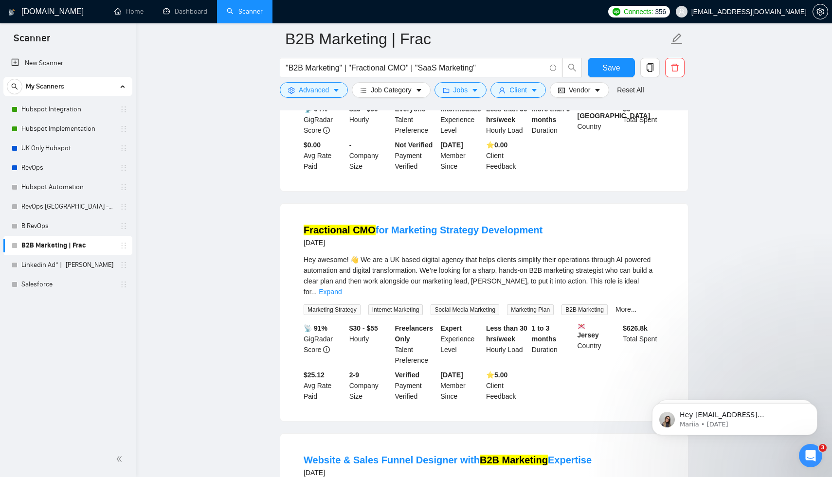
scroll to position [2606, 0]
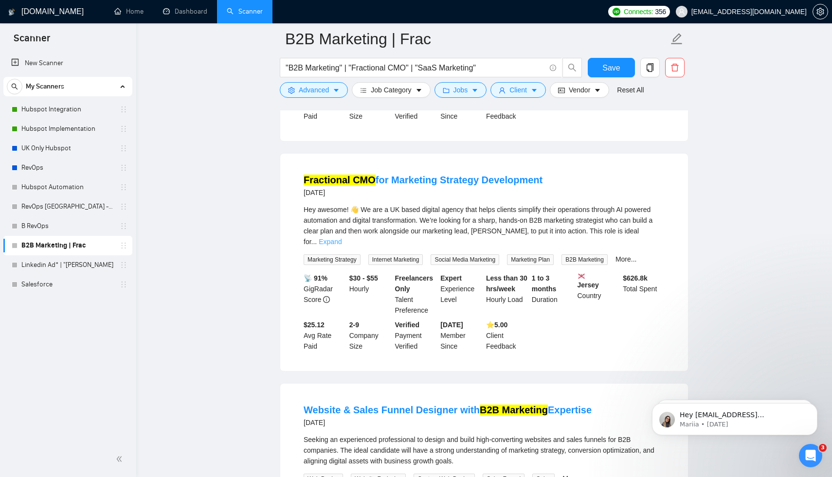
click at [341, 246] on link "Expand" at bounding box center [330, 242] width 23 height 8
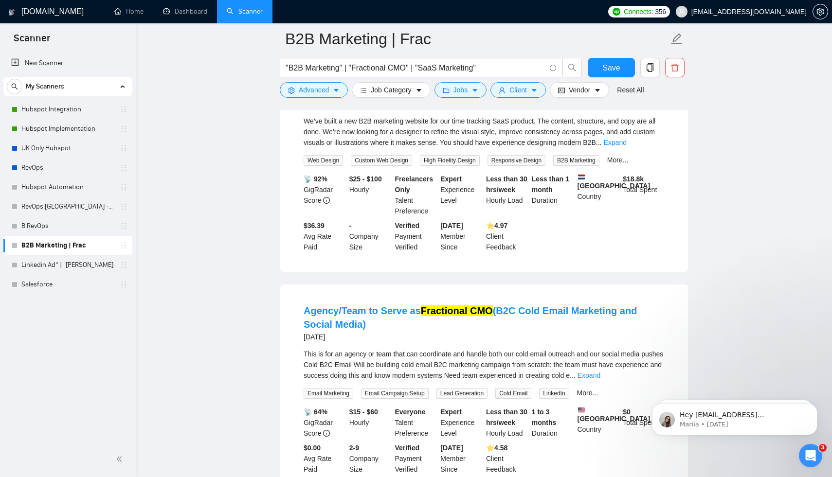
scroll to position [3503, 0]
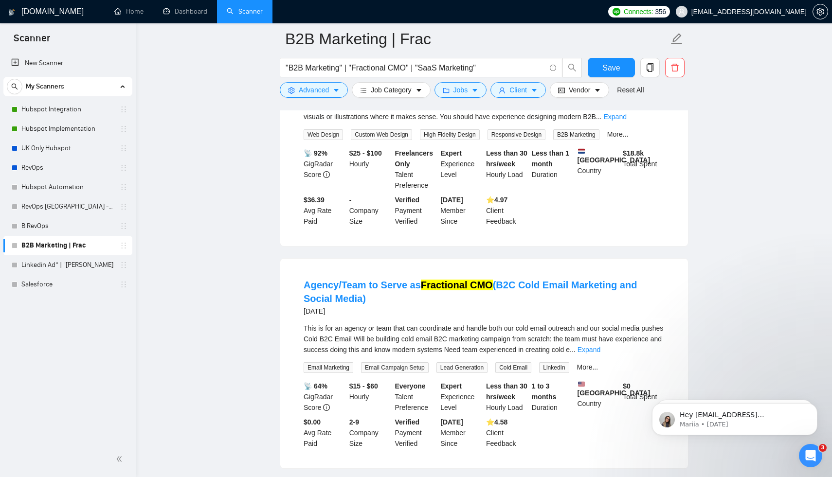
click at [465, 373] on div "This is for an agency or team that can coordinate and handle both our cold emai…" at bounding box center [483, 348] width 361 height 50
click at [645, 401] on body "Hey appah.prince@soroni.co.uk, Looks like your Upwork agency Soroni-Agency-Team…" at bounding box center [734, 417] width 187 height 60
click at [647, 404] on body "Hey appah.prince@soroni.co.uk, Looks like your Upwork agency Soroni-Agency-Team…" at bounding box center [734, 417] width 187 height 60
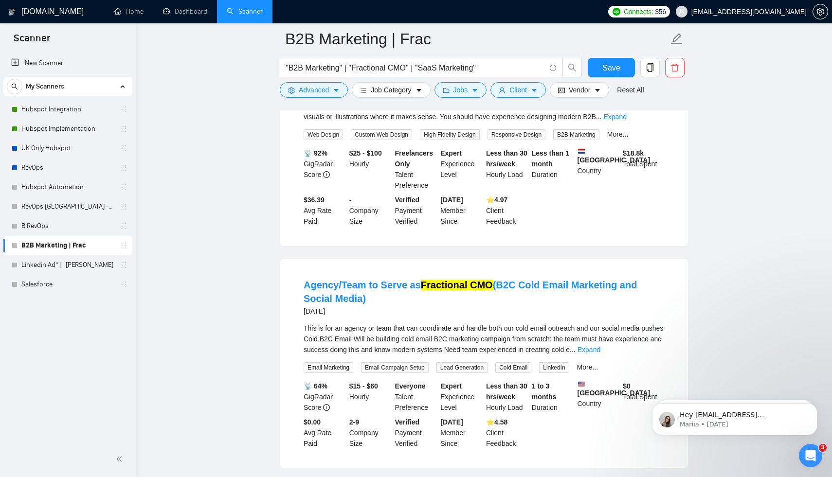
click at [640, 393] on html "Hey appah.prince@soroni.co.uk, Looks like your Upwork agency Soroni-Agency-Team…" at bounding box center [734, 417] width 195 height 68
click at [643, 399] on body "Hey appah.prince@soroni.co.uk, Looks like your Upwork agency Soroni-Agency-Team…" at bounding box center [734, 417] width 187 height 60
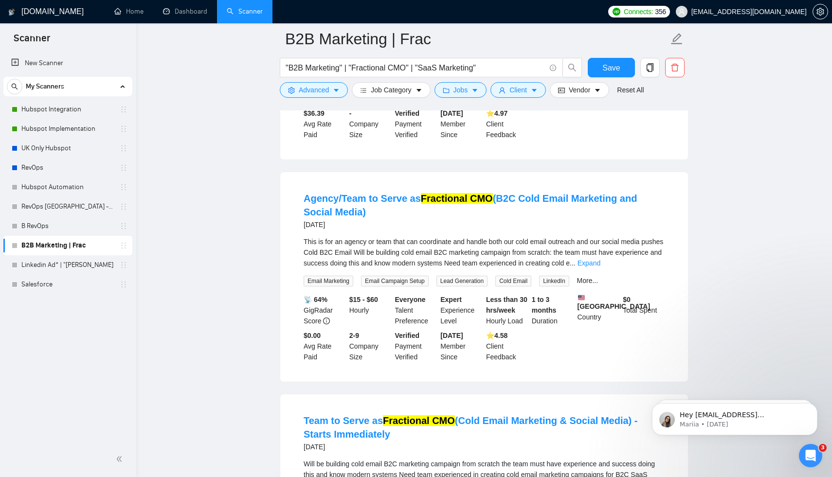
scroll to position [3597, 0]
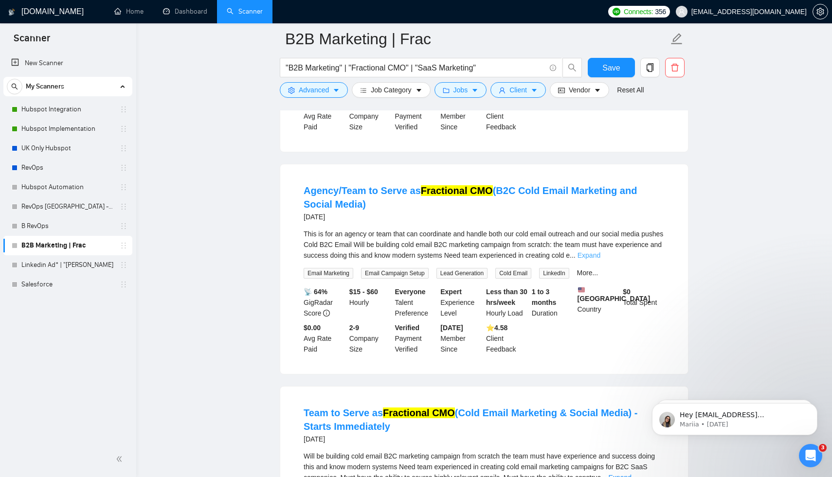
click at [600, 259] on link "Expand" at bounding box center [588, 255] width 23 height 8
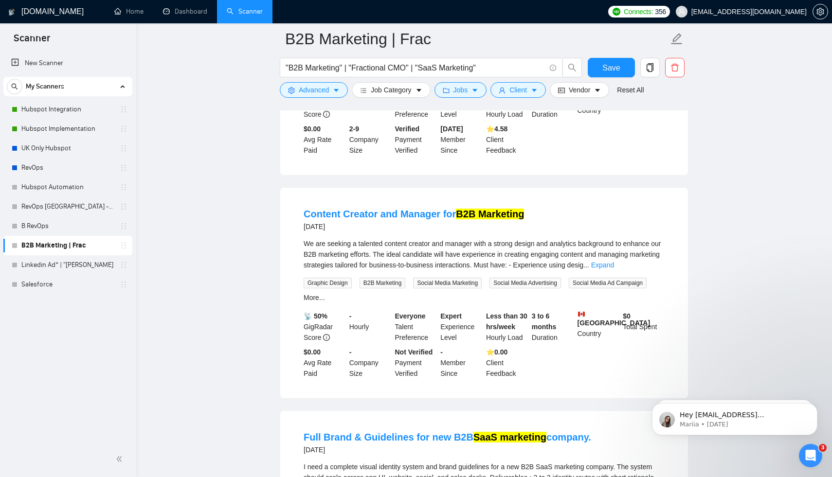
scroll to position [4149, 0]
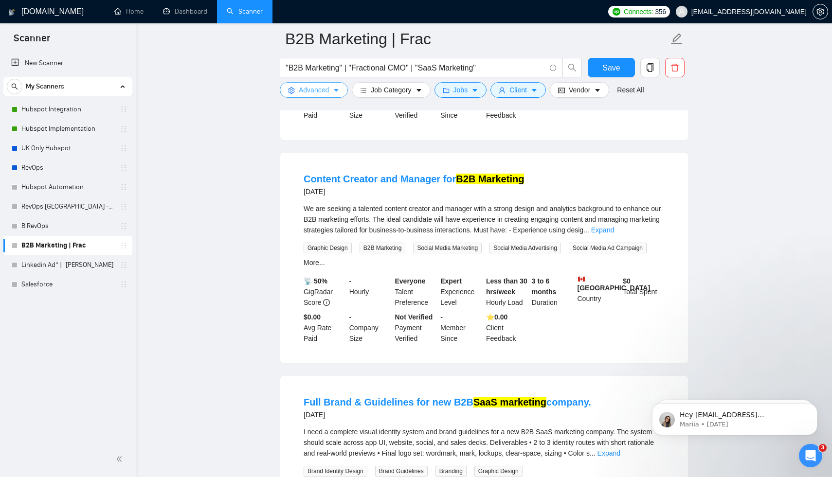
click at [327, 97] on button "Advanced" at bounding box center [314, 90] width 68 height 16
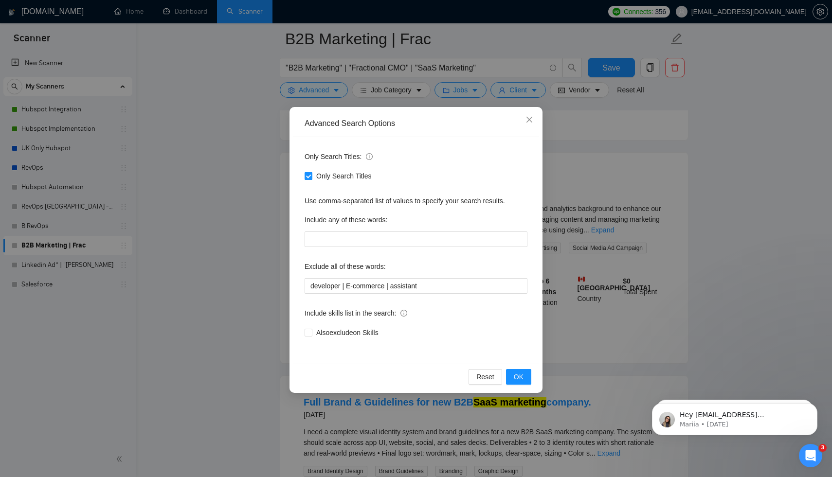
click at [349, 175] on span "Only Search Titles" at bounding box center [343, 176] width 63 height 11
click at [311, 175] on input "Only Search Titles" at bounding box center [307, 175] width 7 height 7
checkbox input "false"
click at [522, 382] on span "OK" at bounding box center [518, 377] width 10 height 11
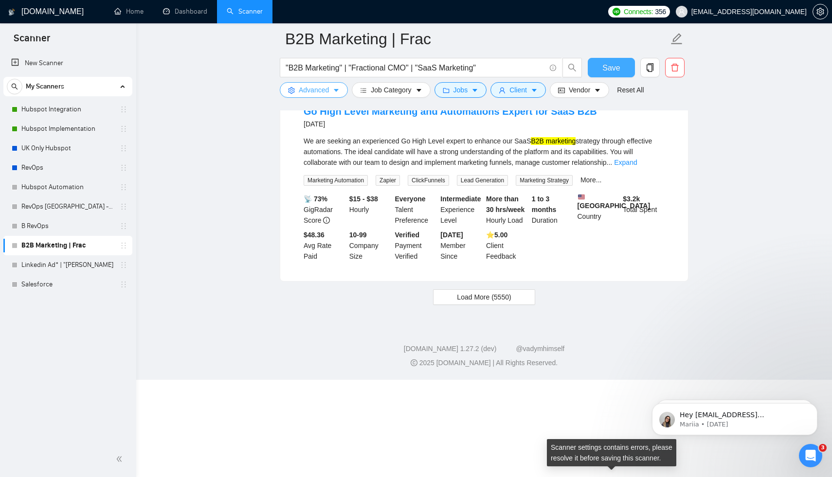
scroll to position [2064, 0]
click at [616, 72] on span "Save" at bounding box center [611, 68] width 18 height 12
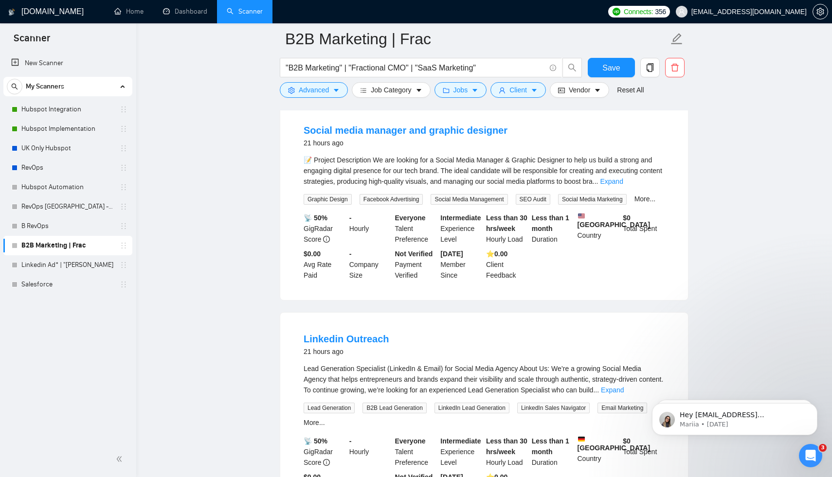
scroll to position [0, 0]
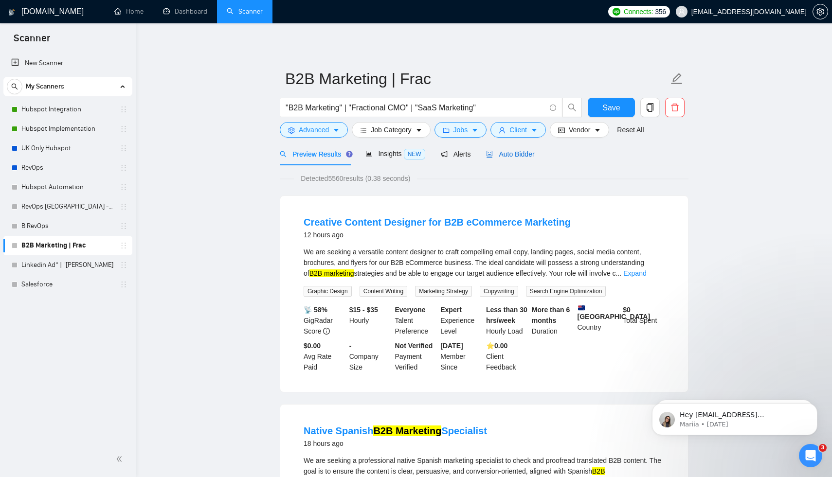
click at [526, 155] on span "Auto Bidder" at bounding box center [510, 154] width 48 height 8
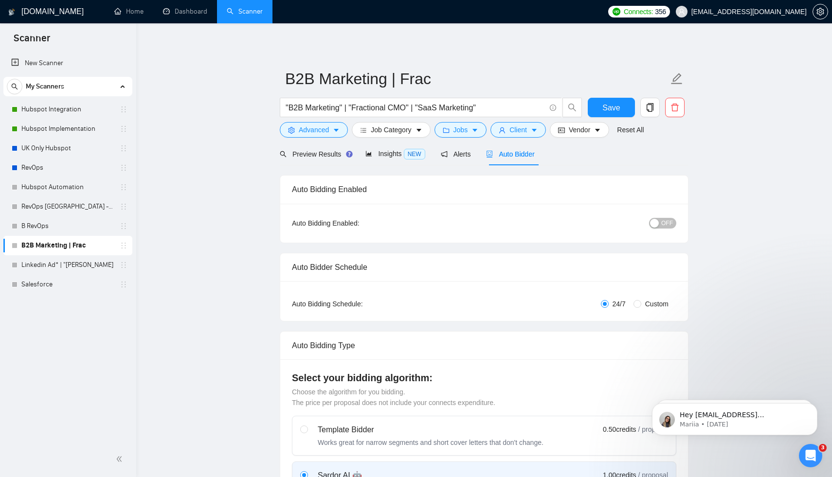
checkbox input "true"
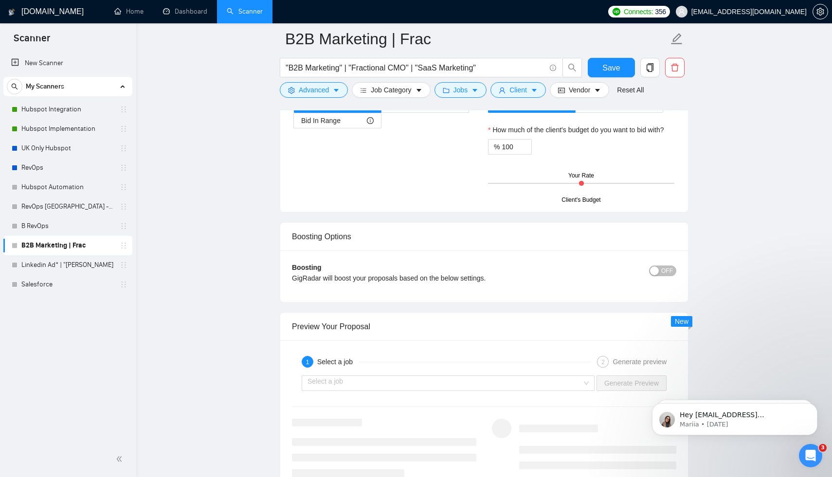
scroll to position [1732, 0]
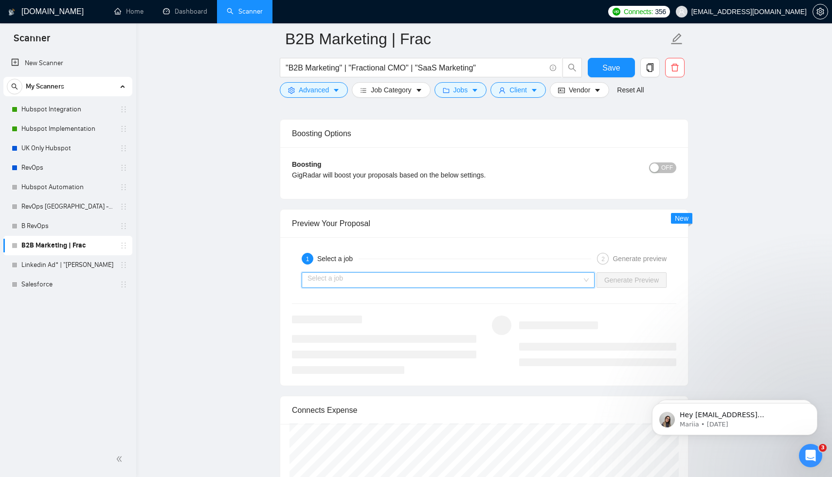
click at [541, 285] on input "search" at bounding box center [444, 280] width 274 height 15
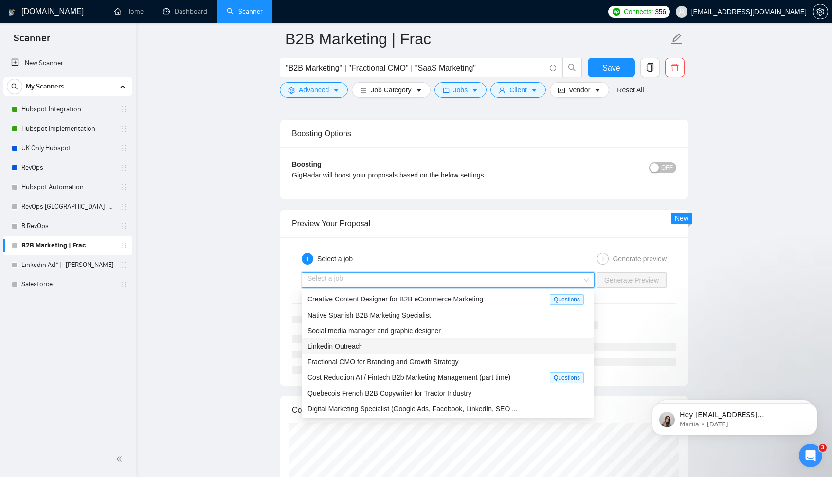
scroll to position [32, 0]
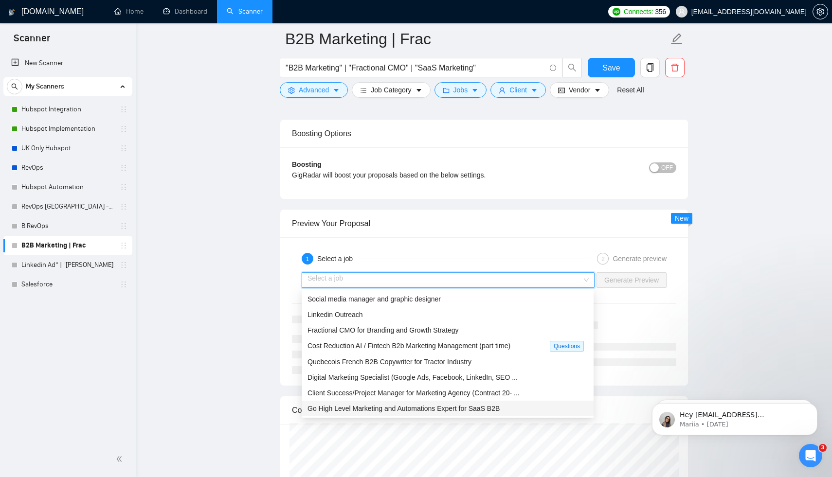
click at [477, 407] on span "Go High Level Marketing and Automations Expert for SaaS B2B" at bounding box center [403, 409] width 192 height 8
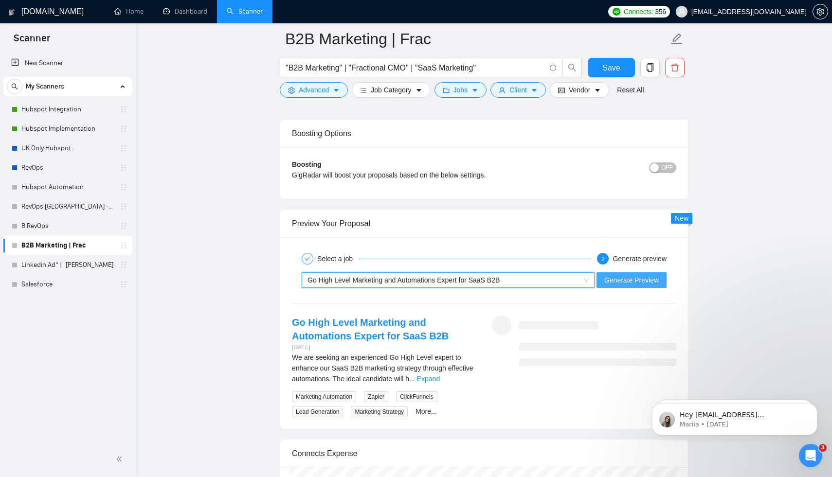
click at [625, 282] on span "Generate Preview" at bounding box center [631, 280] width 54 height 11
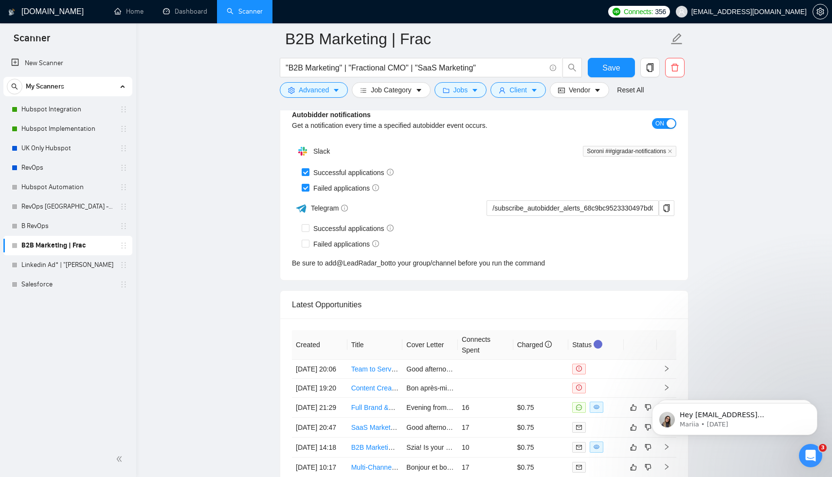
scroll to position [2329, 0]
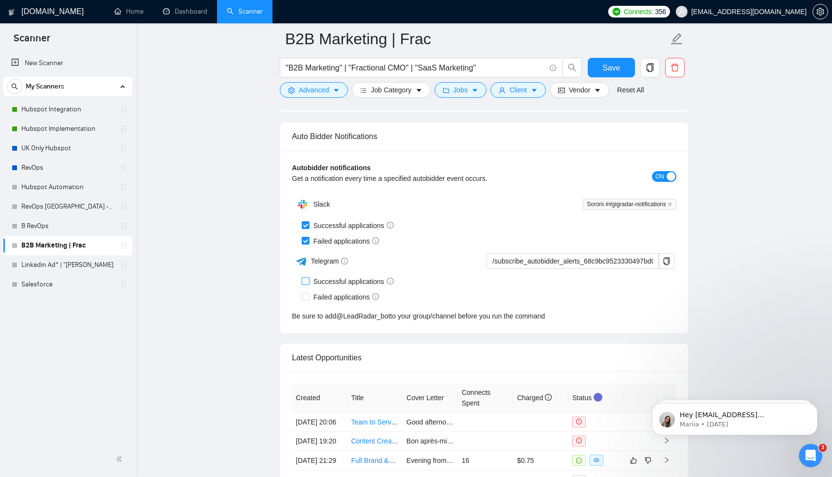
click at [308, 280] on span at bounding box center [305, 281] width 8 height 8
click at [308, 280] on input "Successful applications" at bounding box center [304, 280] width 7 height 7
checkbox input "true"
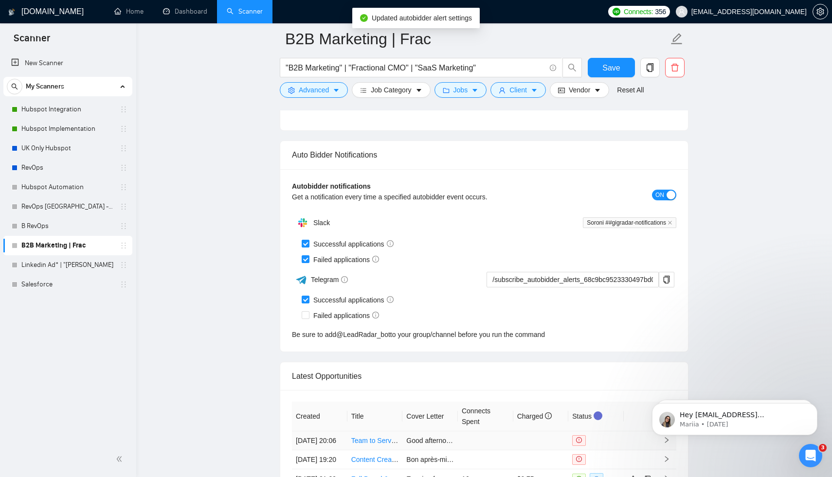
scroll to position [2479, 0]
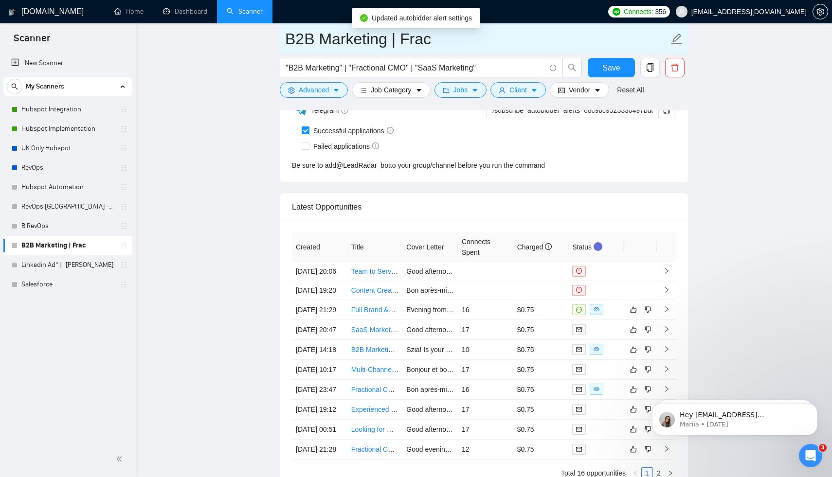
click at [611, 51] on span "B2B Marketing | Frac" at bounding box center [484, 38] width 408 height 31
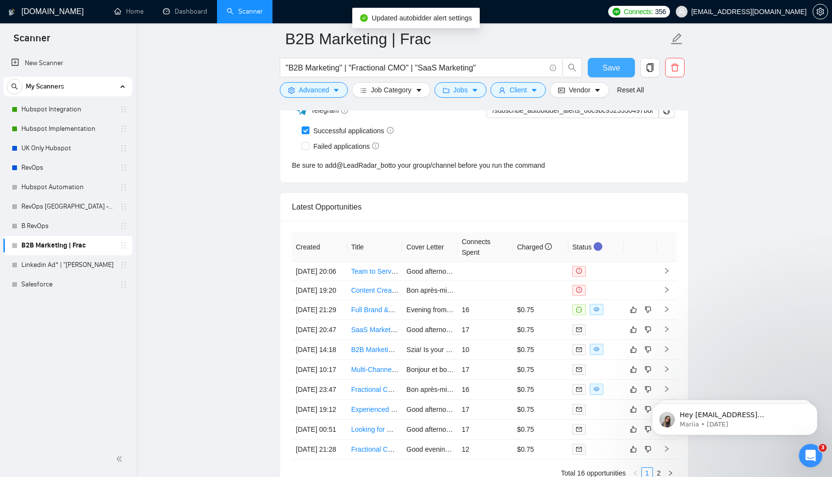
click at [611, 75] on button "Save" at bounding box center [610, 67] width 47 height 19
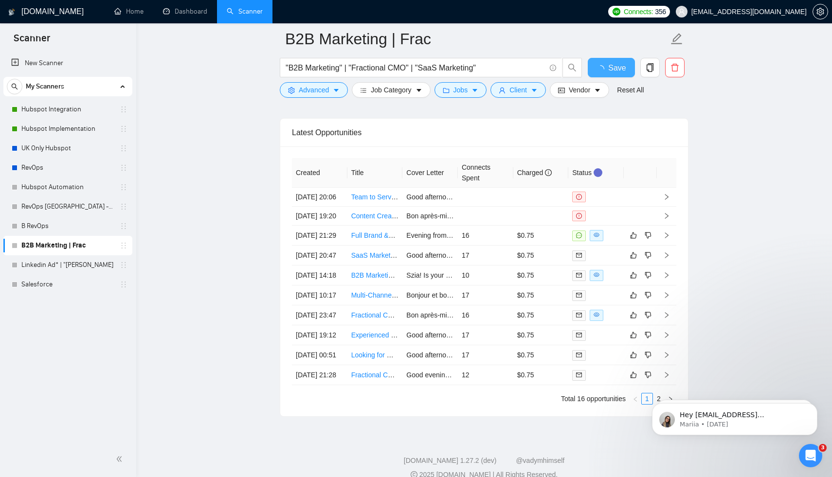
checkbox input "true"
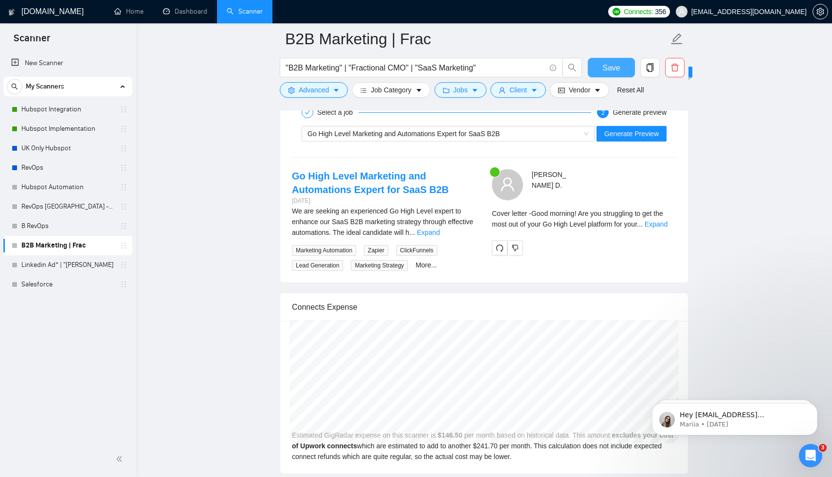
scroll to position [1808, 0]
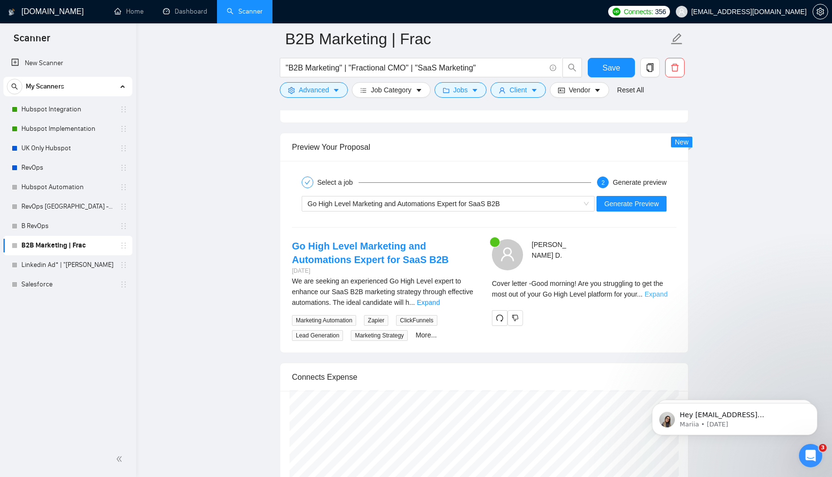
click at [662, 294] on link "Expand" at bounding box center [655, 294] width 23 height 8
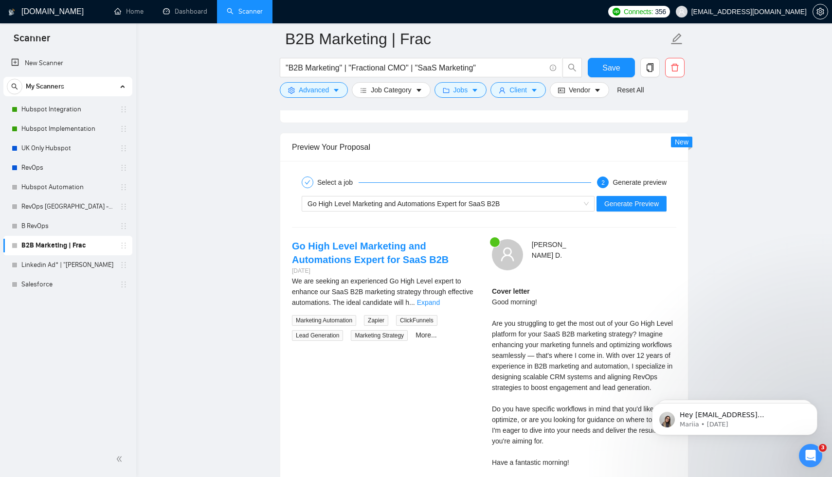
click at [590, 342] on div "Cover letter Good morning! Are you struggling to get the most out of your Go Hi…" at bounding box center [584, 377] width 184 height 182
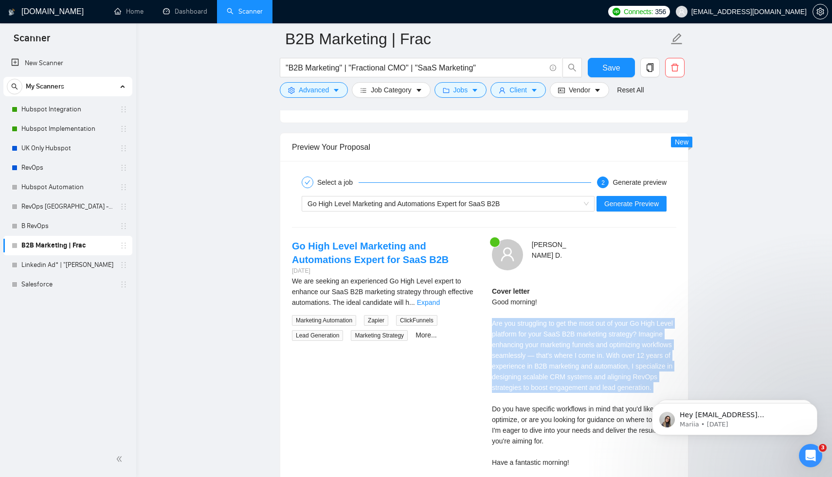
click at [590, 342] on div "Cover letter Good morning! Are you struggling to get the most out of your Go Hi…" at bounding box center [584, 377] width 184 height 182
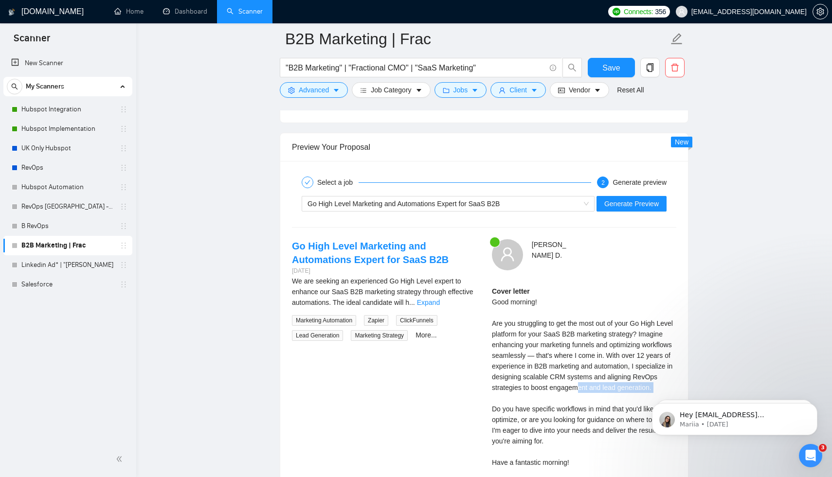
click at [608, 390] on div "Cover letter Good morning! Are you struggling to get the most out of your Go Hi…" at bounding box center [584, 377] width 184 height 182
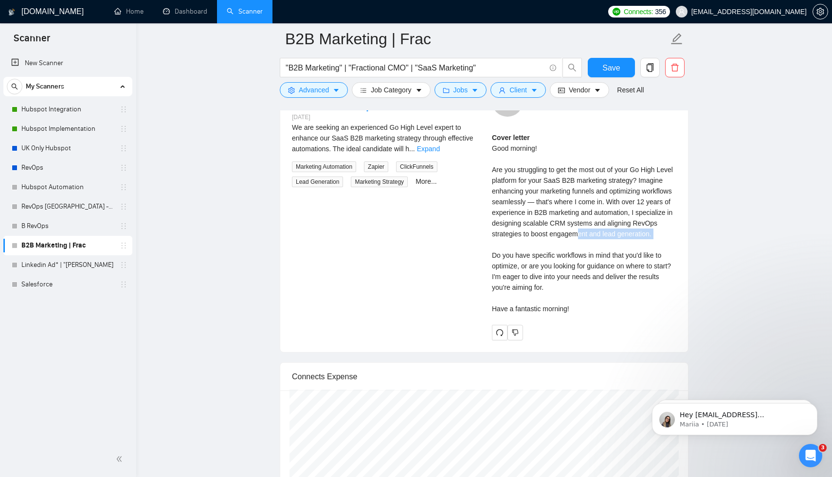
scroll to position [1976, 0]
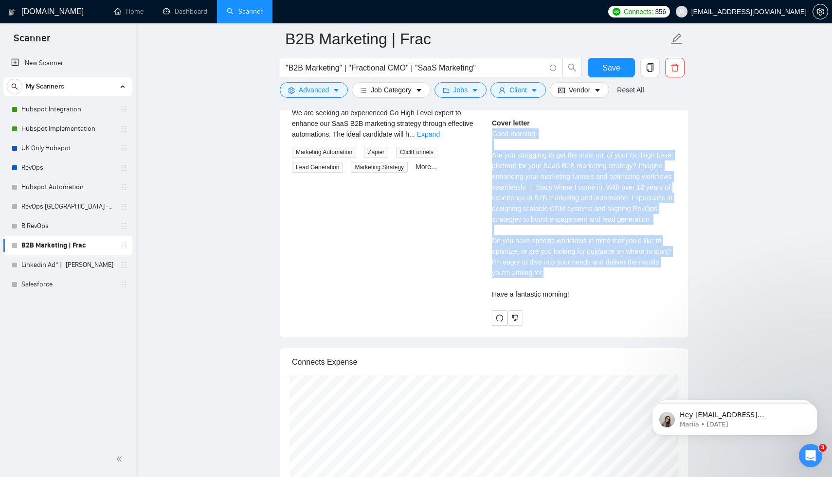
drag, startPoint x: 572, startPoint y: 281, endPoint x: 492, endPoint y: 132, distance: 169.2
click at [492, 132] on div "Cover letter Good morning! Are you struggling to get the most out of your Go Hi…" at bounding box center [584, 209] width 184 height 182
copy div "Good morning! Are you struggling to get the most out of your Go High Level plat…"
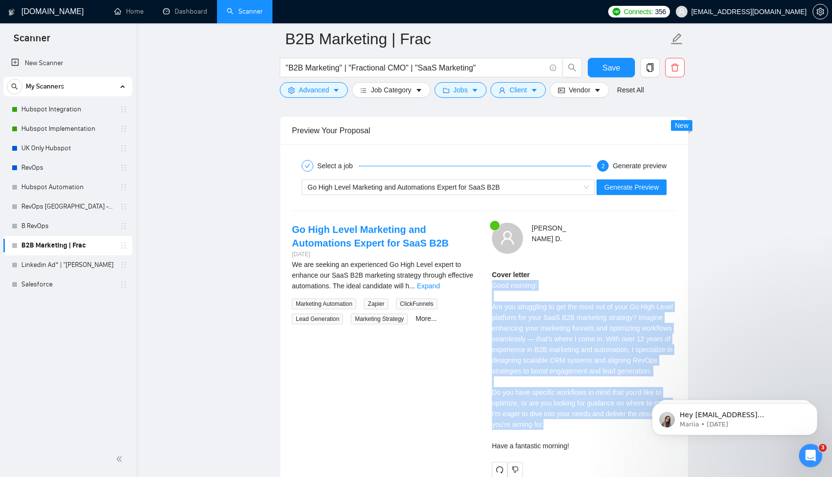
scroll to position [1805, 0]
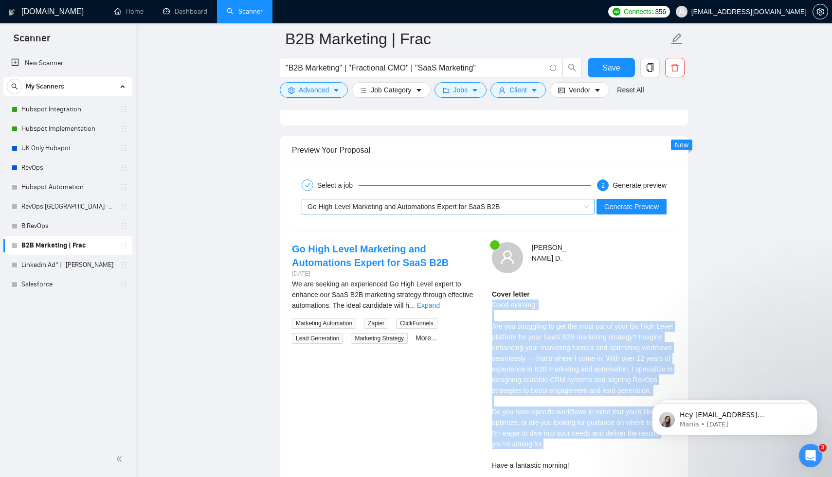
click at [503, 199] on div "Go High Level Marketing and Automations Expert for SaaS B2B" at bounding box center [443, 206] width 272 height 15
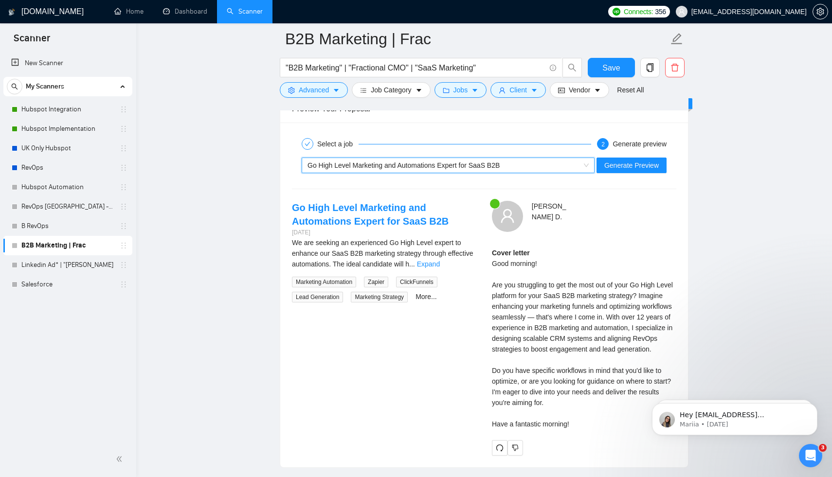
scroll to position [1808, 0]
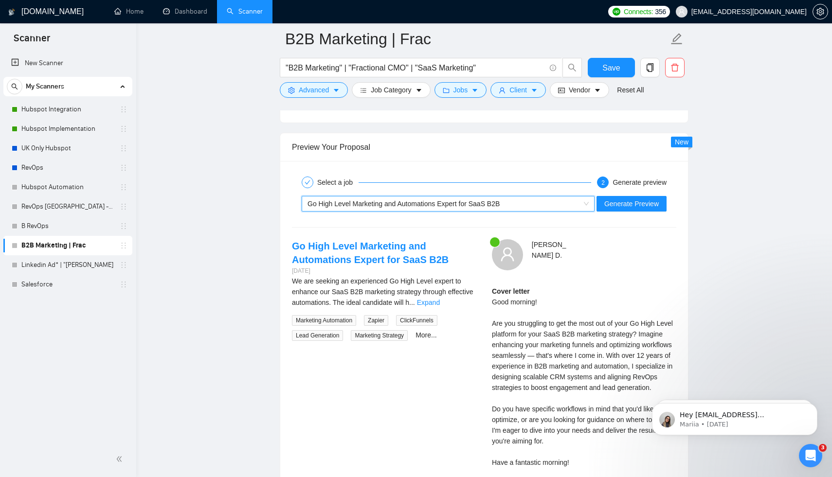
click at [520, 211] on div "Go High Level Marketing and Automations Expert for SaaS B2B" at bounding box center [447, 204] width 293 height 16
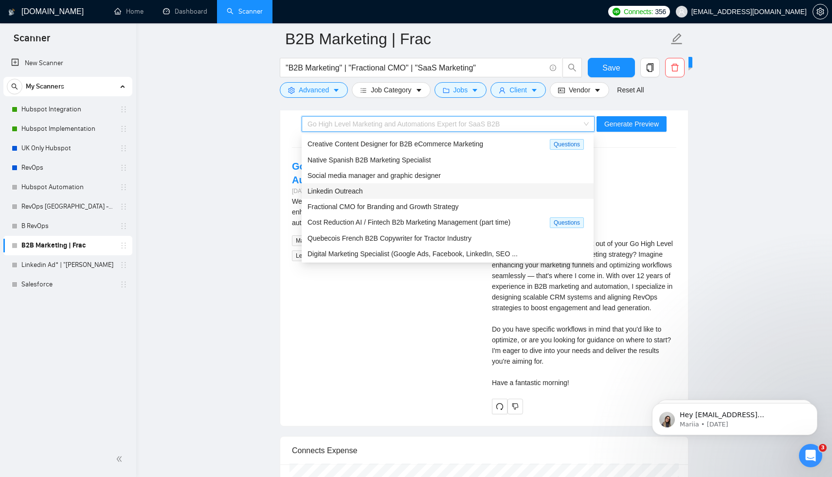
scroll to position [32, 0]
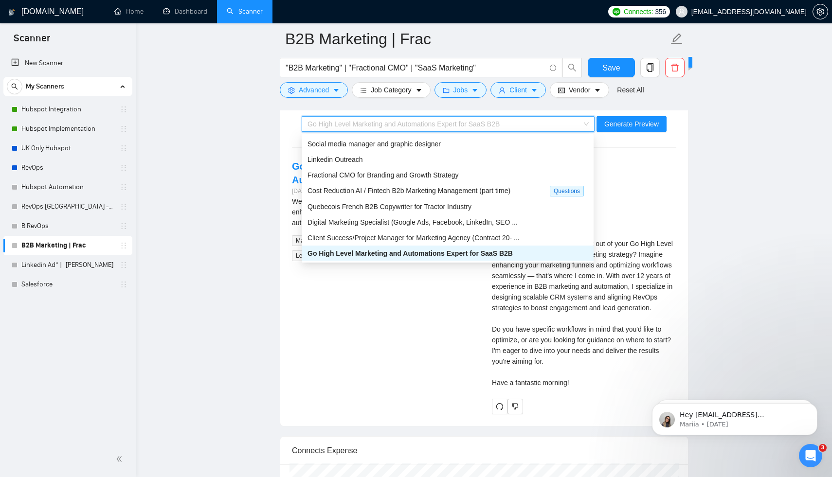
click at [460, 356] on div "Go High Level Marketing and Automations Expert for SaaS B2B 2 days ago We are s…" at bounding box center [484, 286] width 400 height 255
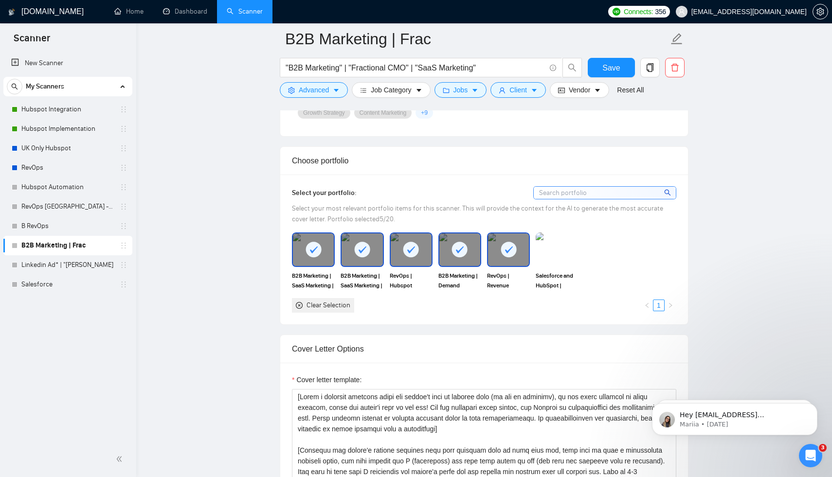
scroll to position [1011, 0]
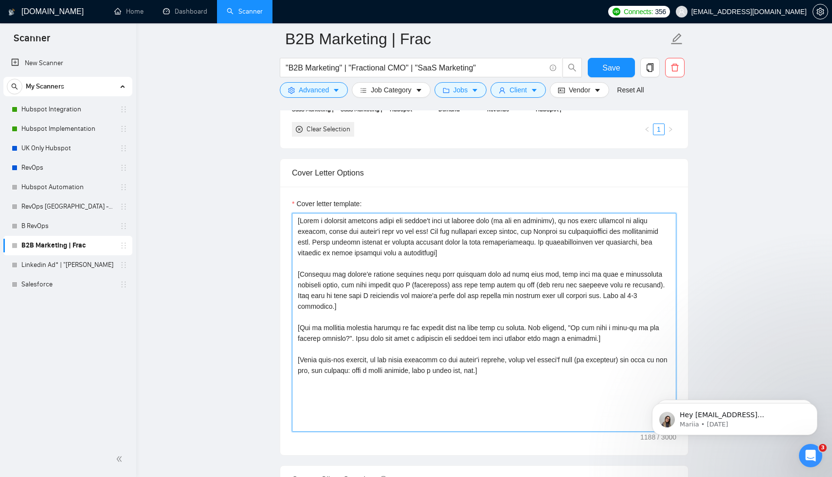
click at [544, 309] on textarea "Cover letter template:" at bounding box center [484, 322] width 384 height 219
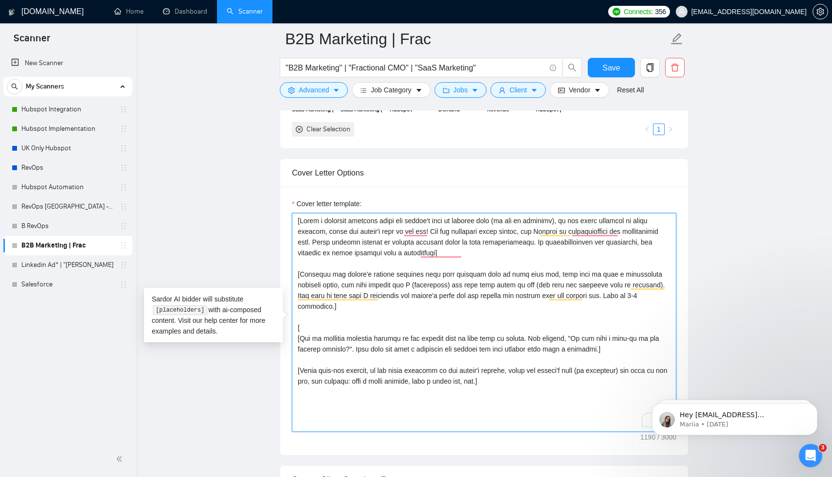
click at [666, 297] on textarea "Cover letter template:" at bounding box center [484, 322] width 384 height 219
click at [407, 318] on textarea "Cover letter template:" at bounding box center [484, 322] width 384 height 219
drag, startPoint x: 387, startPoint y: 275, endPoint x: 300, endPoint y: 275, distance: 86.6
click at [300, 275] on textarea "Cover letter template:" at bounding box center [484, 322] width 384 height 219
click at [318, 316] on textarea "Cover letter template:" at bounding box center [484, 322] width 384 height 219
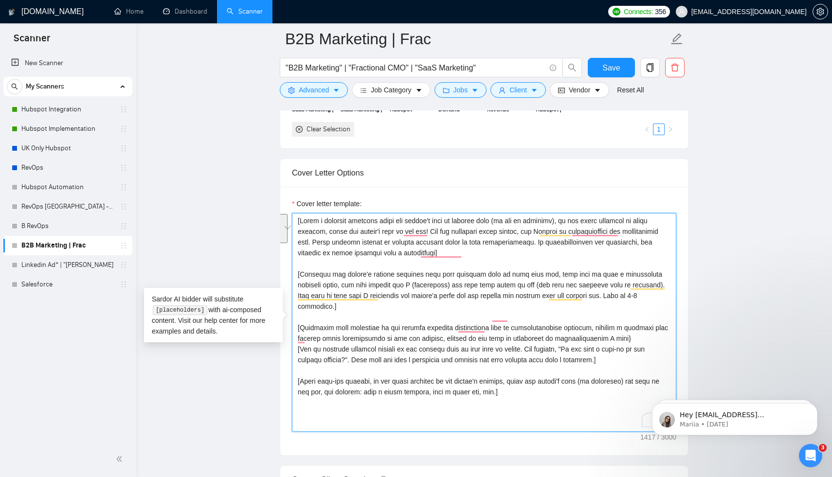
drag, startPoint x: 662, startPoint y: 294, endPoint x: 272, endPoint y: 271, distance: 390.2
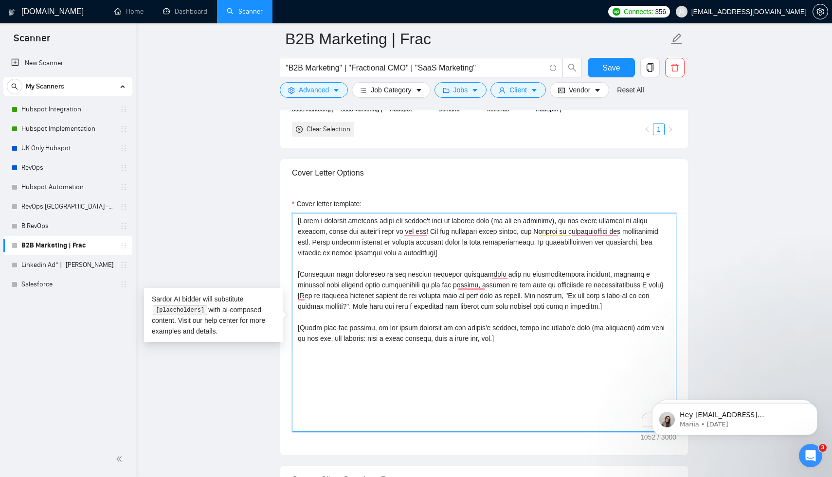
click at [649, 282] on textarea "Cover letter template:" at bounding box center [484, 322] width 384 height 219
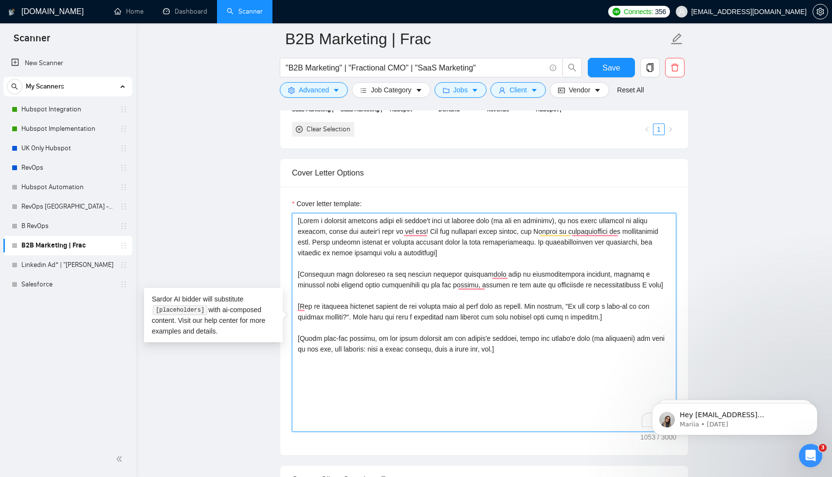
click at [637, 283] on textarea "Cover letter template:" at bounding box center [484, 322] width 384 height 219
click at [602, 364] on textarea "Cover letter template:" at bounding box center [484, 322] width 384 height 219
click at [476, 285] on textarea "Cover letter template:" at bounding box center [484, 322] width 384 height 219
click at [505, 277] on textarea "Cover letter template:" at bounding box center [484, 322] width 384 height 219
click at [498, 298] on textarea "Cover letter template:" at bounding box center [484, 322] width 384 height 219
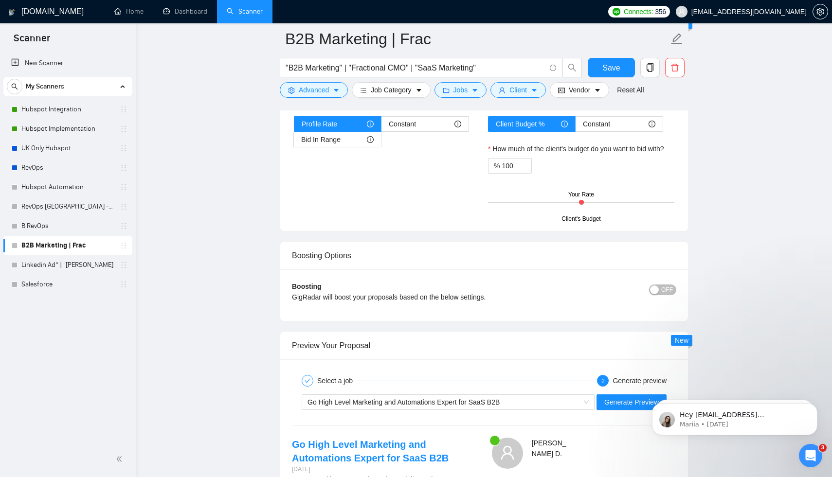
scroll to position [1613, 0]
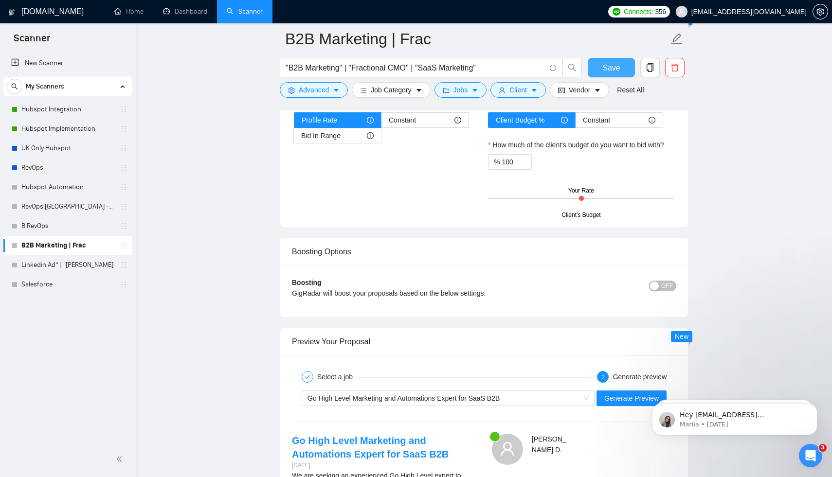
type textarea "[Write a personal greeting using the client's name or company name (if any is p…"
click at [608, 72] on span "Save" at bounding box center [611, 68] width 18 height 12
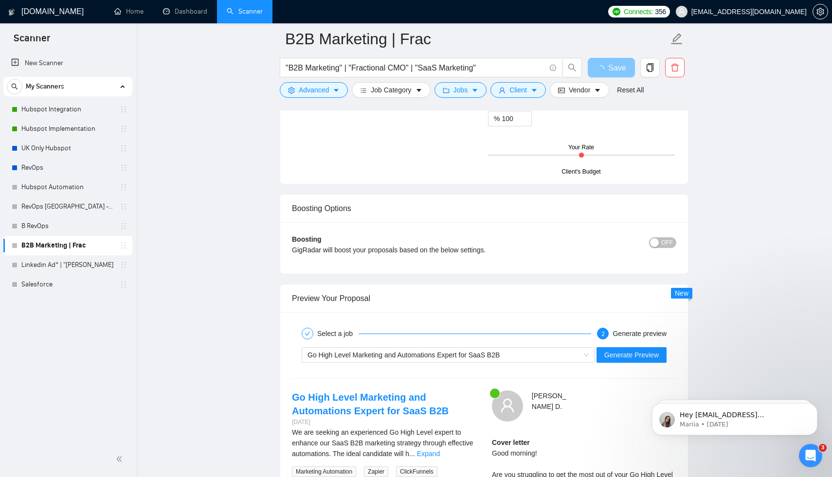
scroll to position [1768, 0]
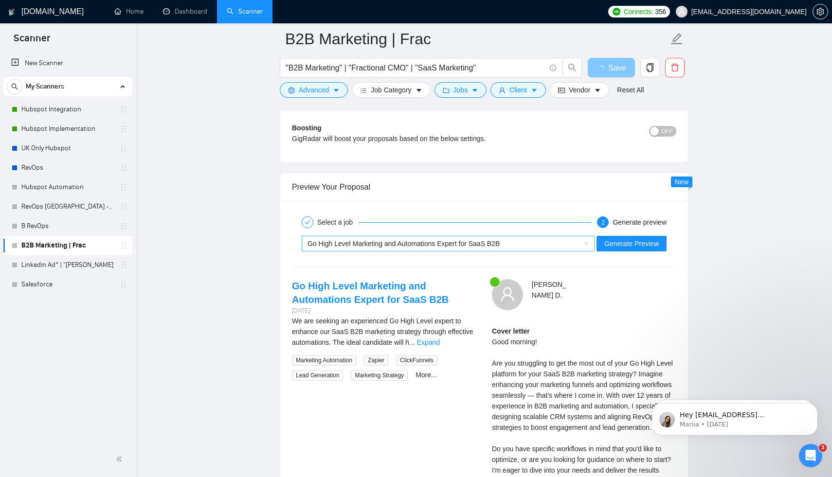
click at [451, 249] on div "Go High Level Marketing and Automations Expert for SaaS B2B" at bounding box center [443, 243] width 272 height 15
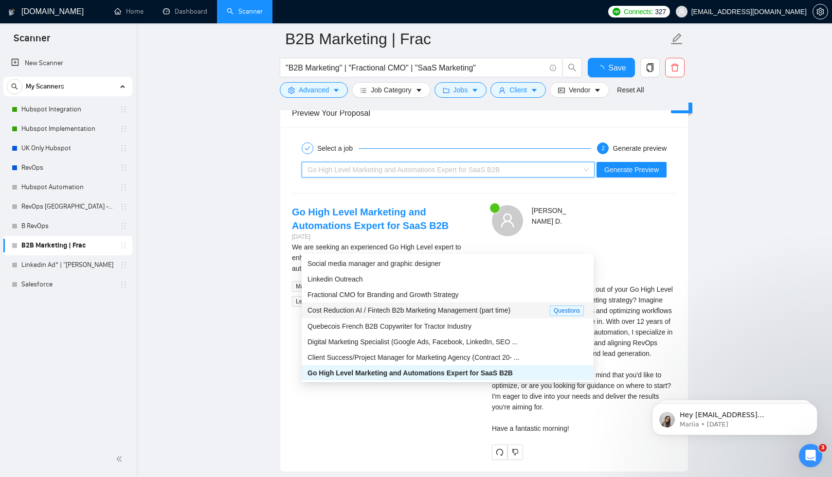
checkbox input "true"
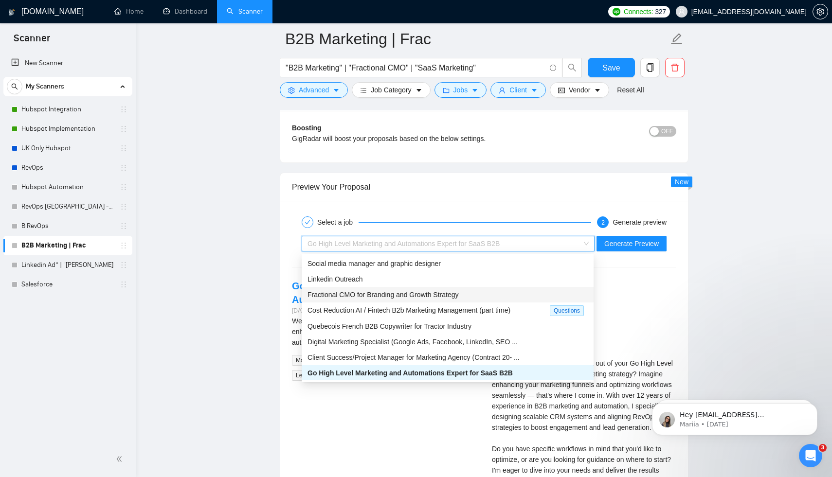
click at [444, 291] on span "Fractional CMO for Branding and Growth Strategy" at bounding box center [382, 295] width 151 height 8
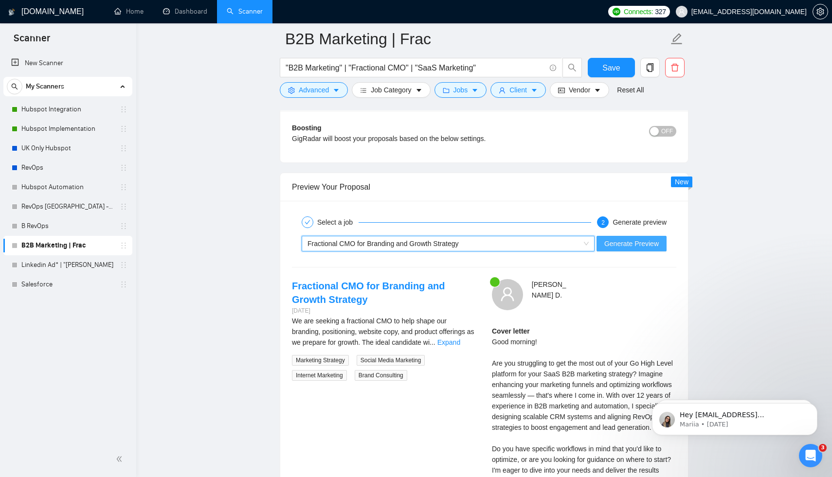
click at [626, 247] on span "Generate Preview" at bounding box center [631, 243] width 54 height 11
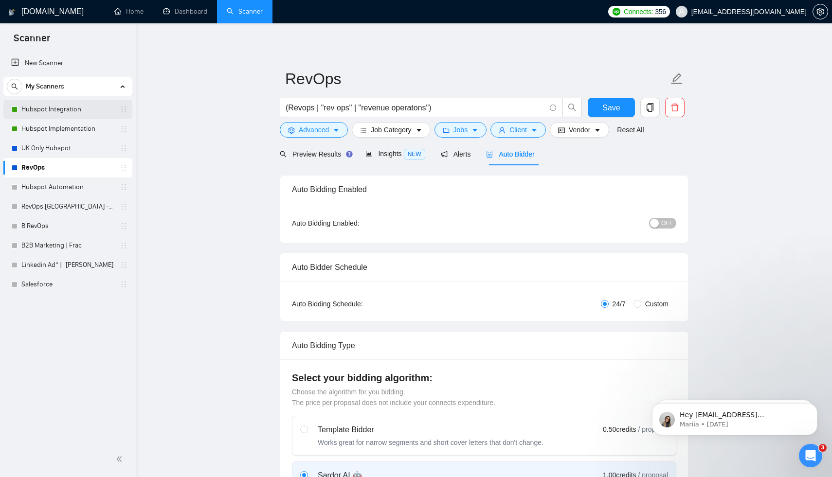
click at [57, 109] on link "Hubspot Integration" at bounding box center [67, 109] width 92 height 19
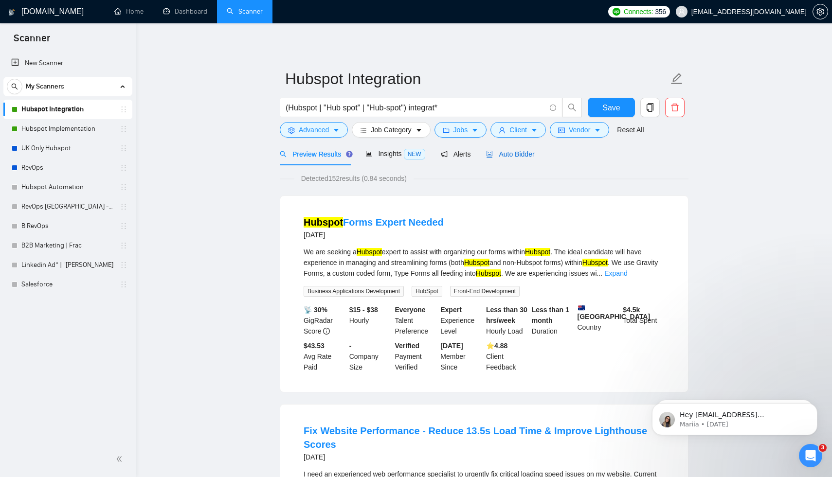
click at [516, 158] on div "Auto Bidder" at bounding box center [510, 154] width 48 height 11
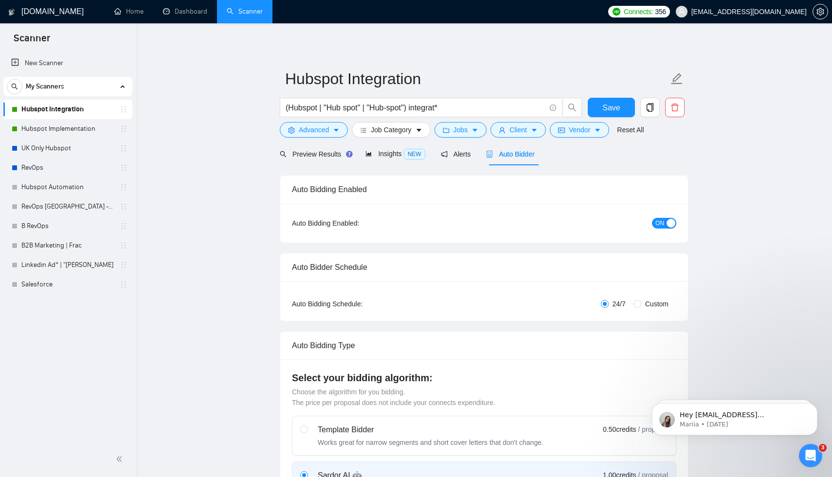
radio input "false"
radio input "true"
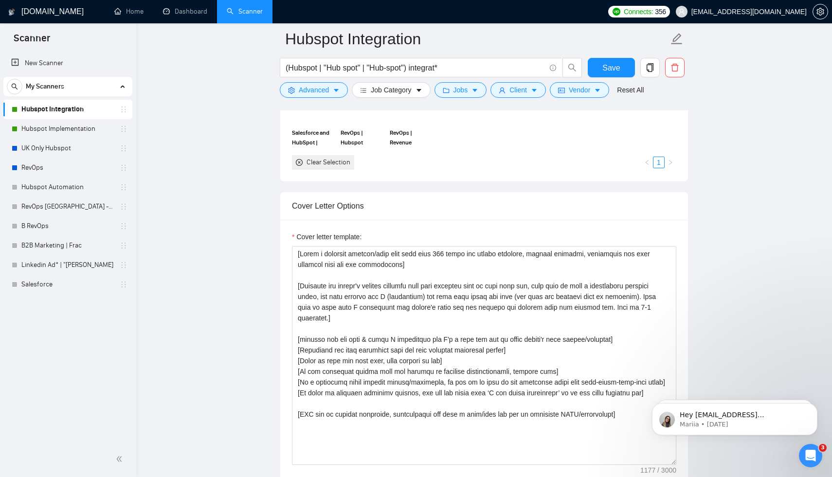
scroll to position [1215, 0]
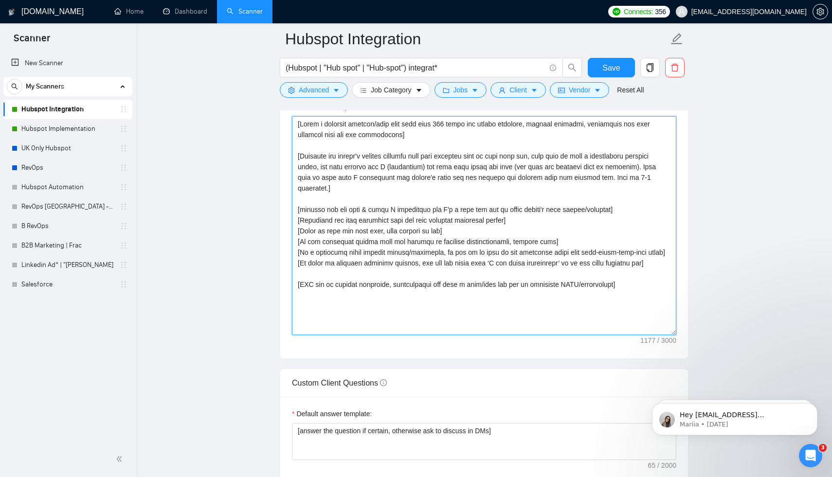
click at [512, 251] on textarea "Cover letter template:" at bounding box center [484, 225] width 384 height 219
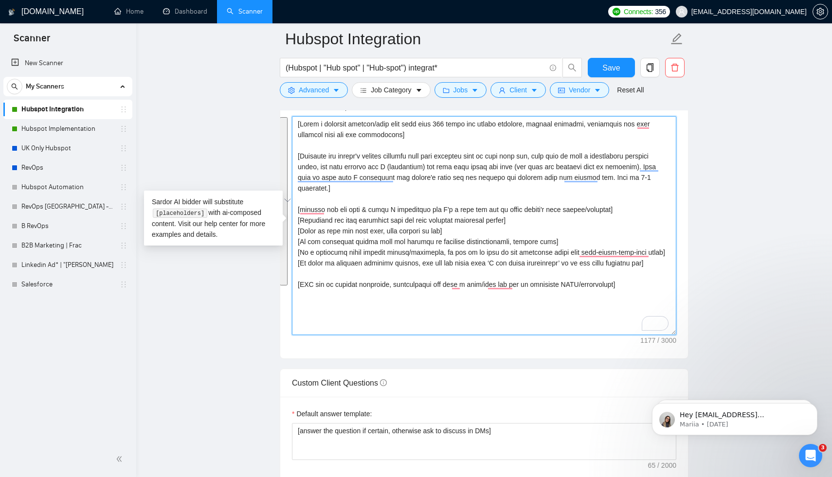
click at [602, 242] on textarea "Cover letter template:" at bounding box center [484, 225] width 384 height 219
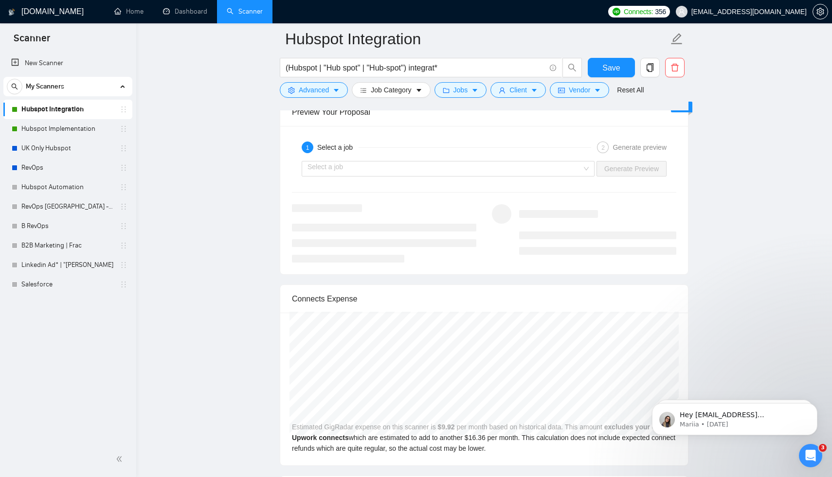
scroll to position [1911, 0]
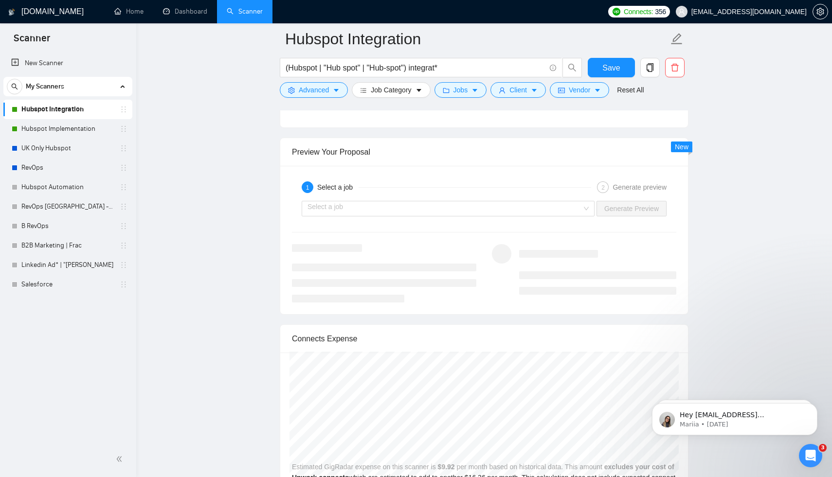
click at [537, 267] on div at bounding box center [597, 269] width 157 height 51
click at [537, 211] on input "search" at bounding box center [444, 208] width 274 height 15
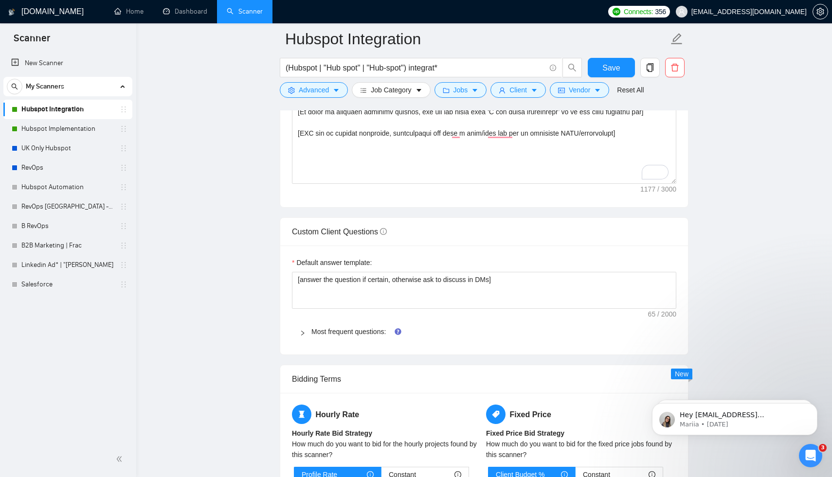
scroll to position [1058, 0]
